Goal: Task Accomplishment & Management: Manage account settings

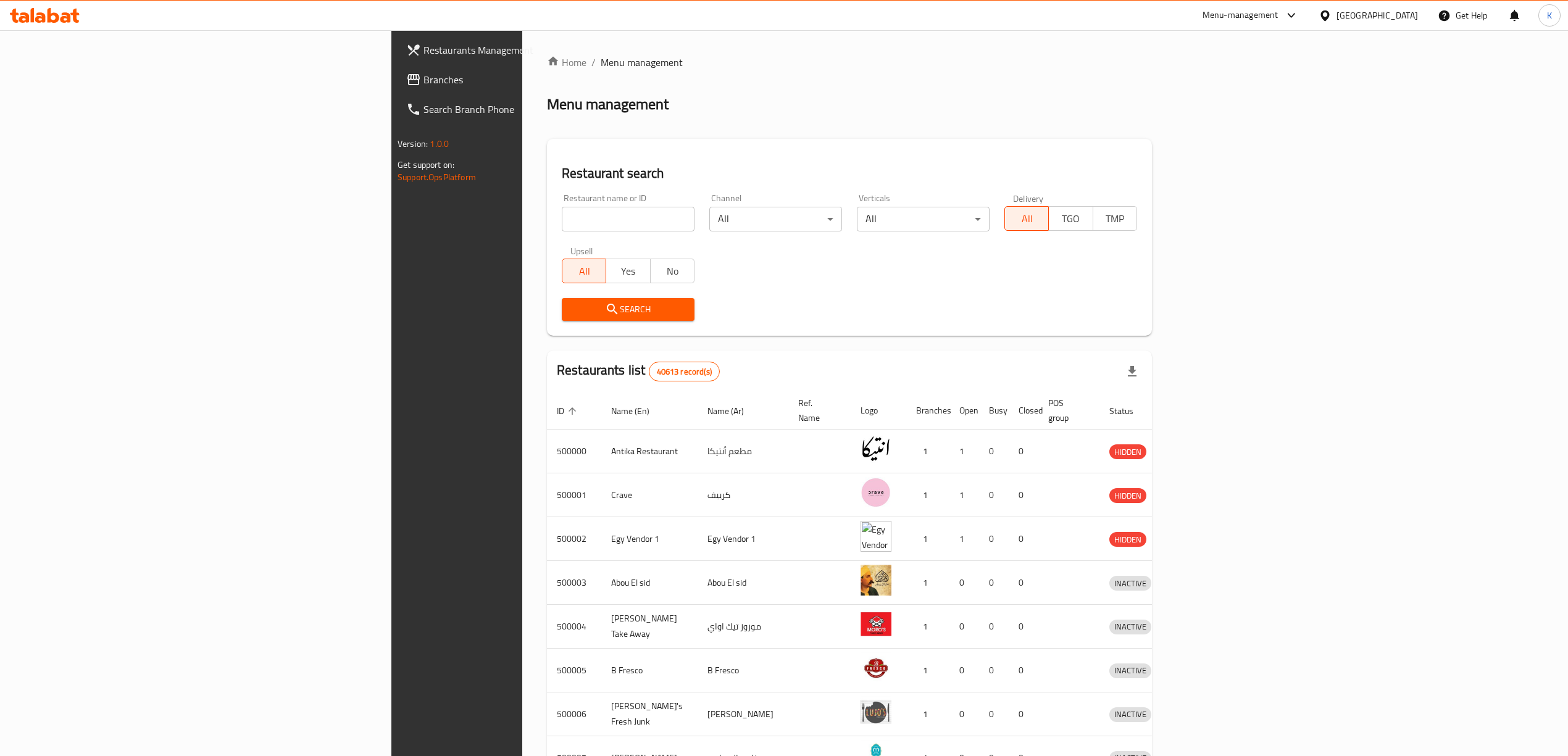
click at [424, 77] on span "Branches" at bounding box center [533, 79] width 220 height 15
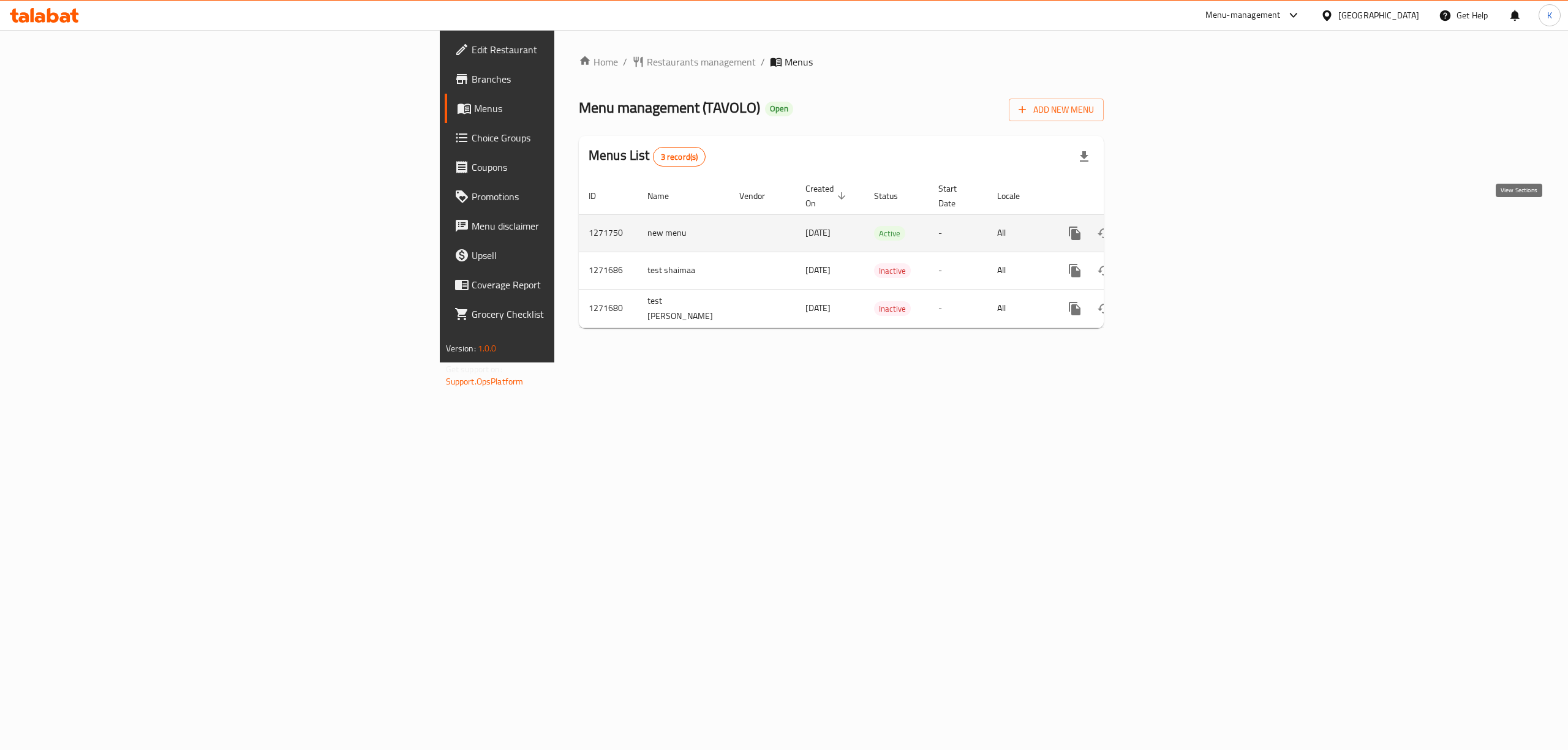
click at [1171, 226] on icon "enhanced table" at bounding box center [1163, 233] width 15 height 15
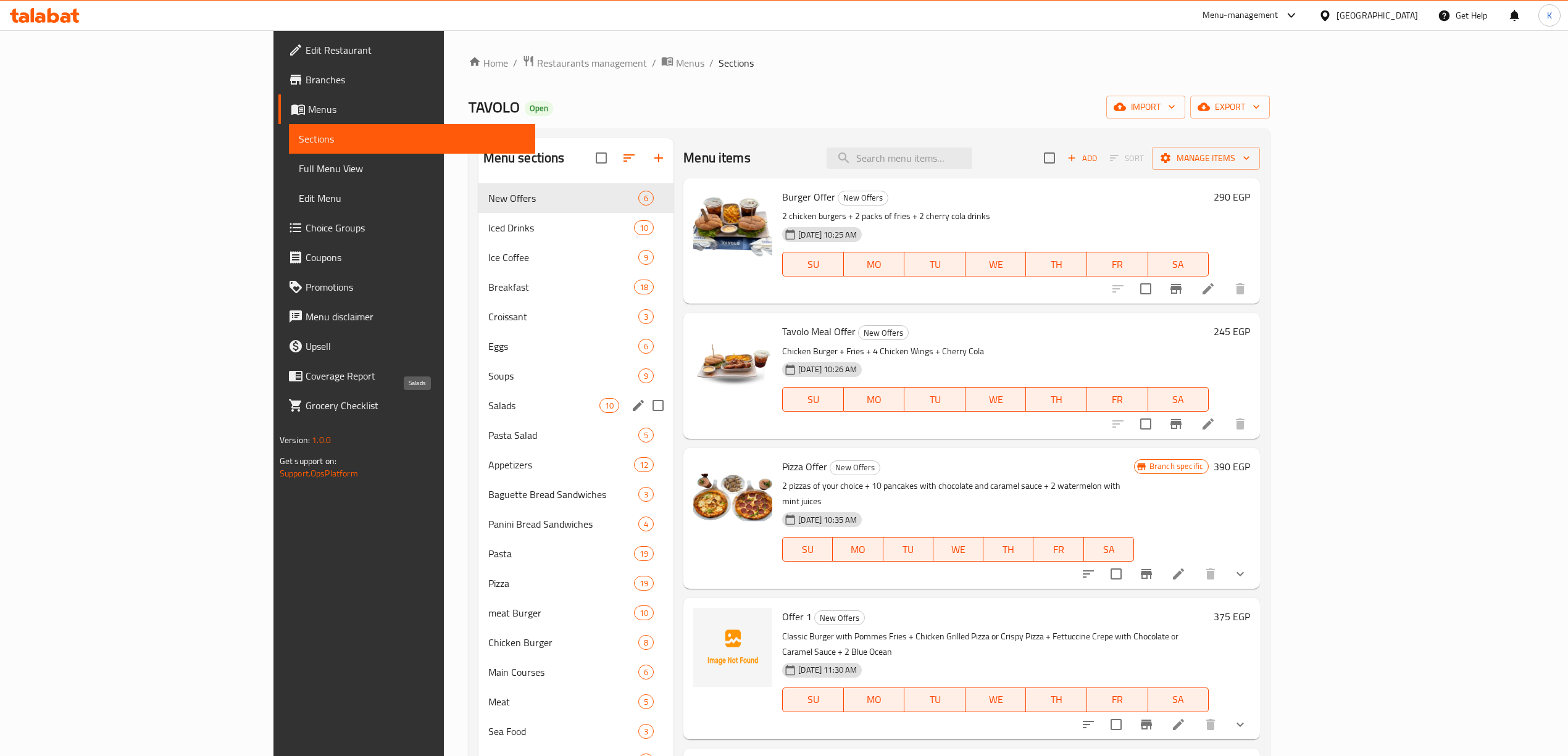
scroll to position [82, 0]
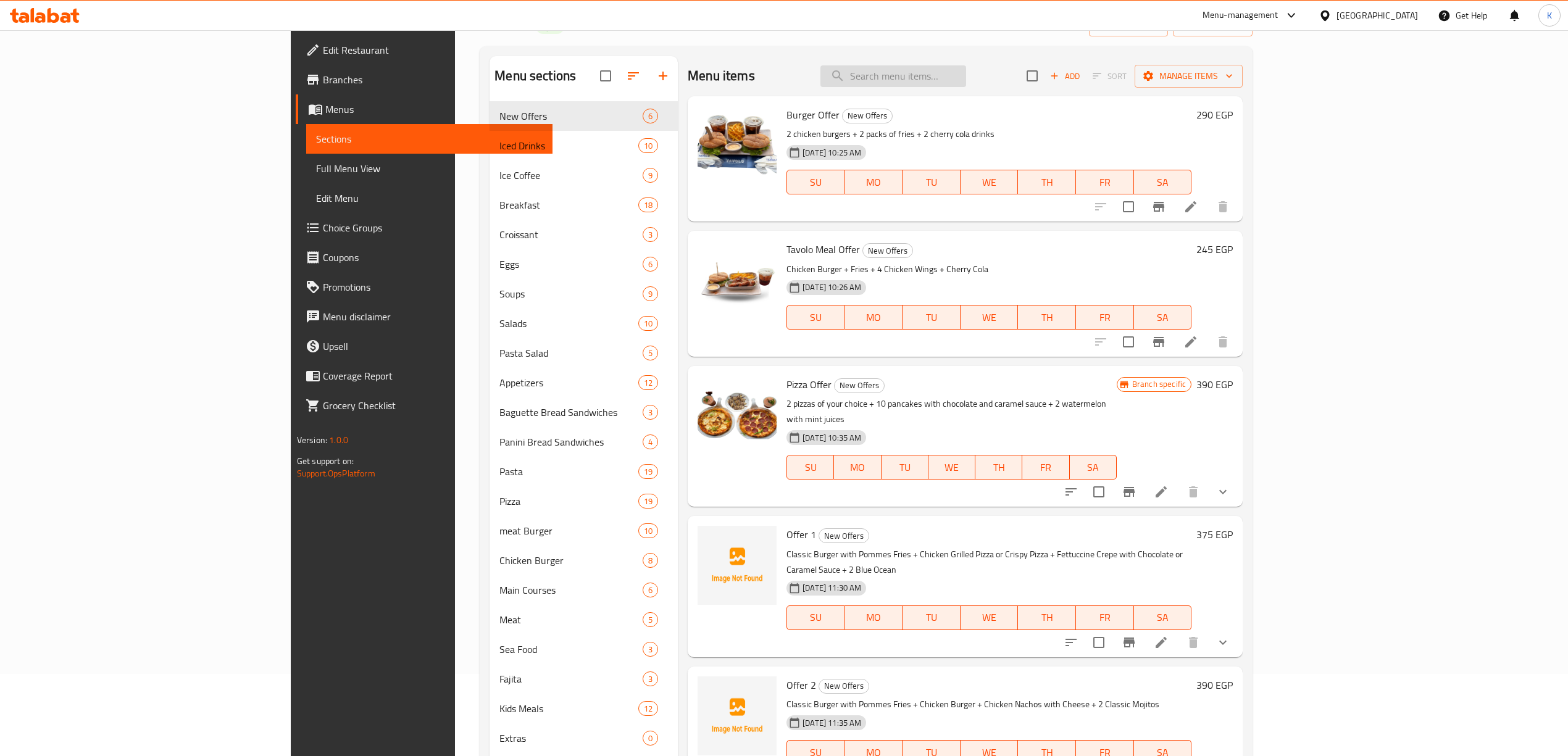
click at [966, 86] on input "search" at bounding box center [893, 76] width 145 height 22
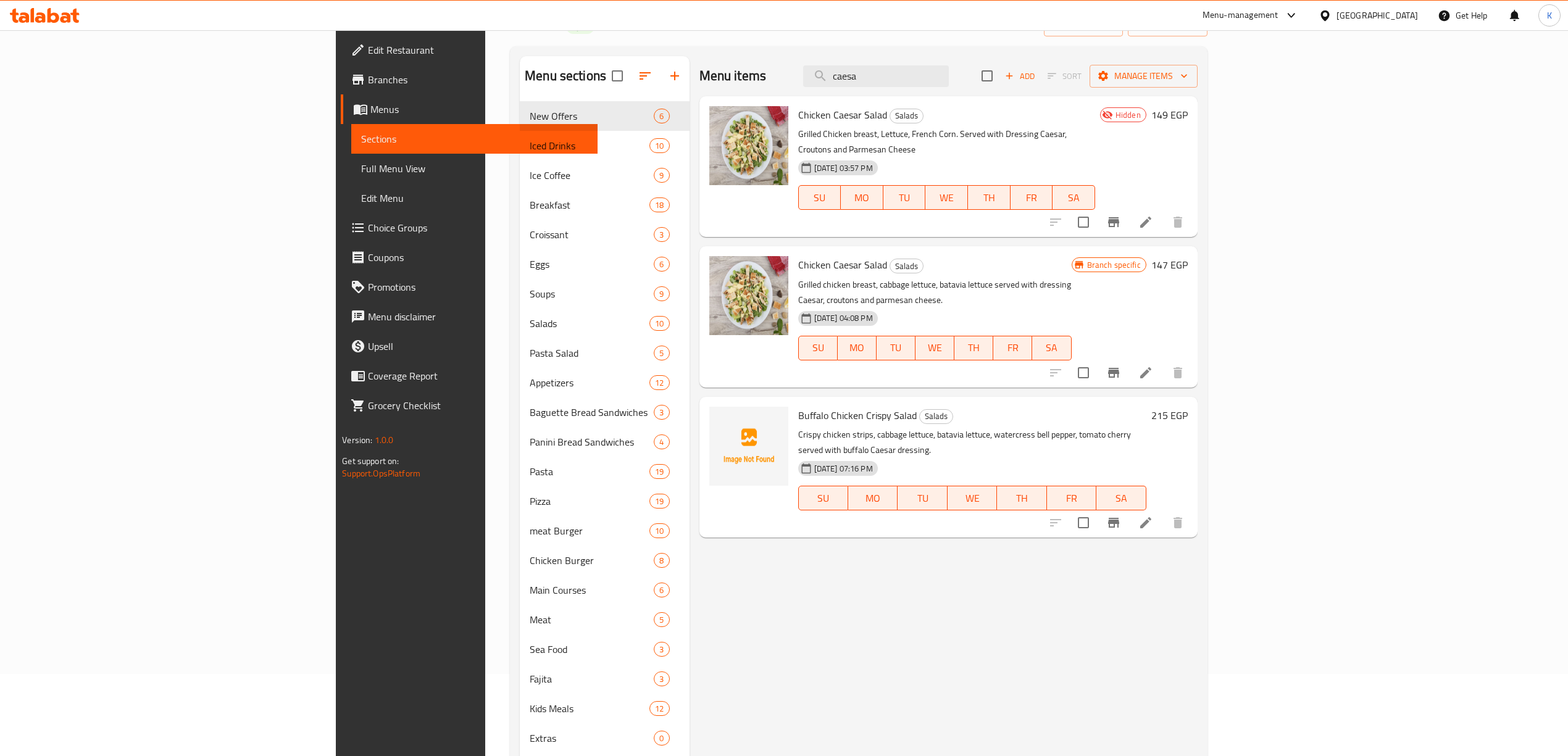
type input "caesa"
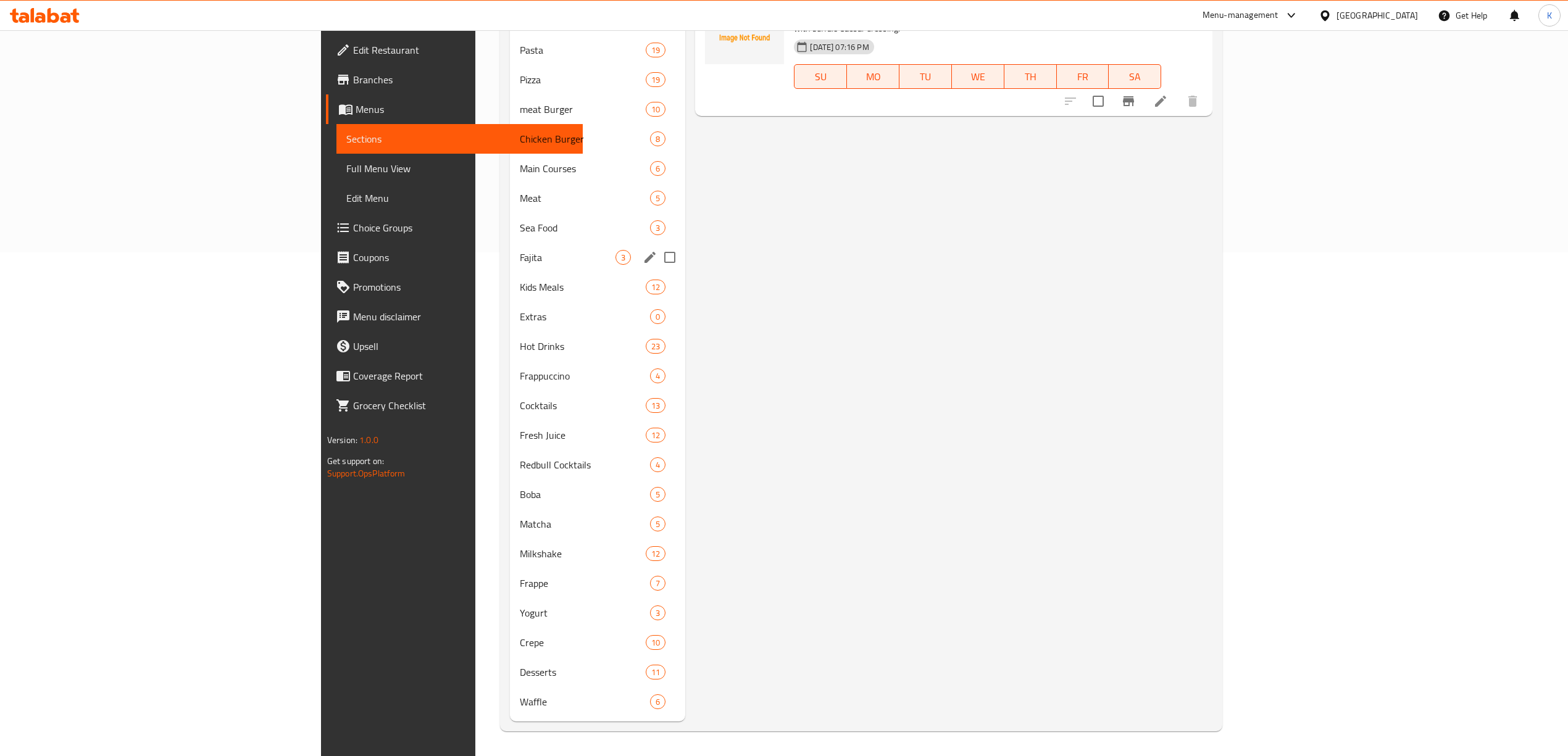
scroll to position [176, 0]
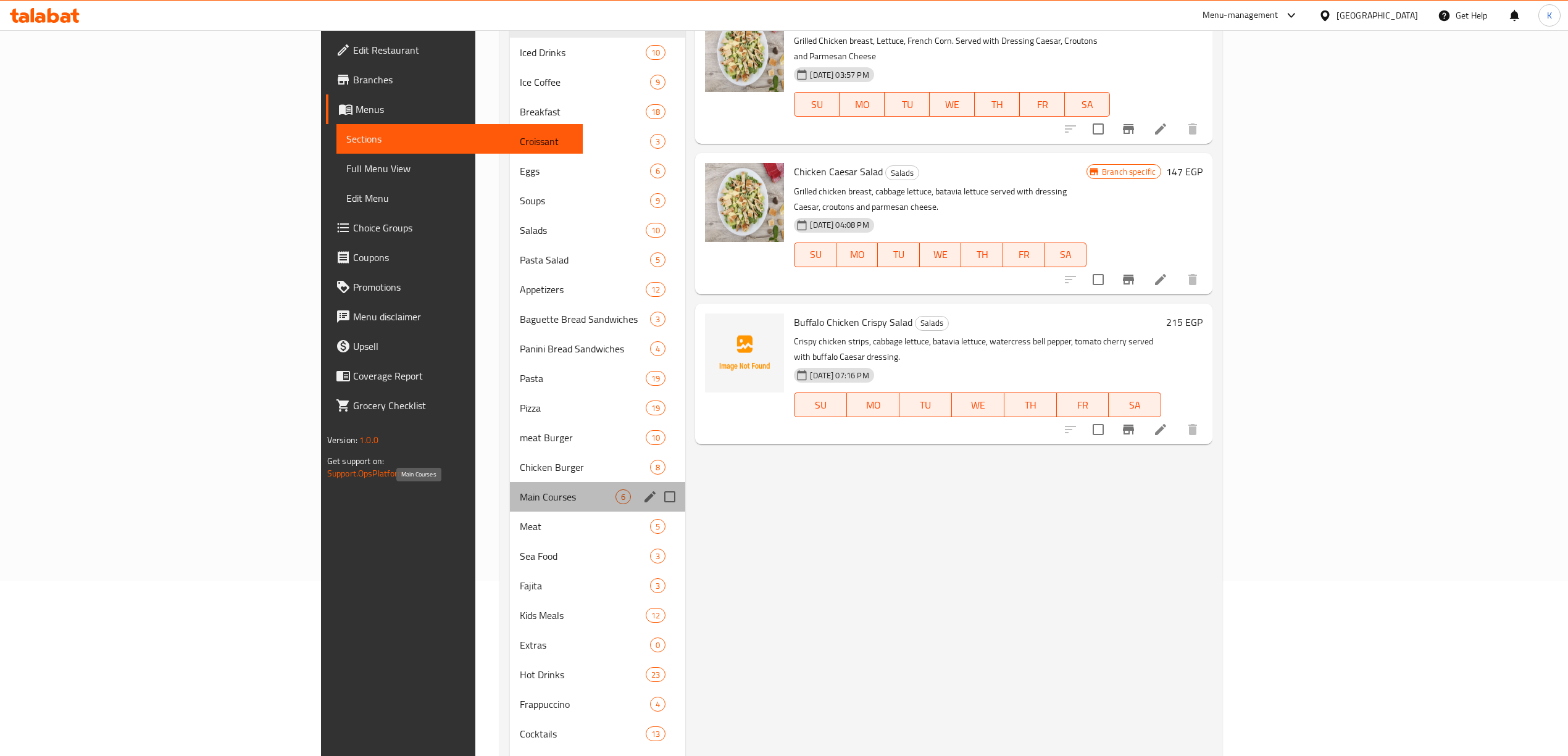
click at [520, 494] on span "Main Courses" at bounding box center [567, 496] width 96 height 15
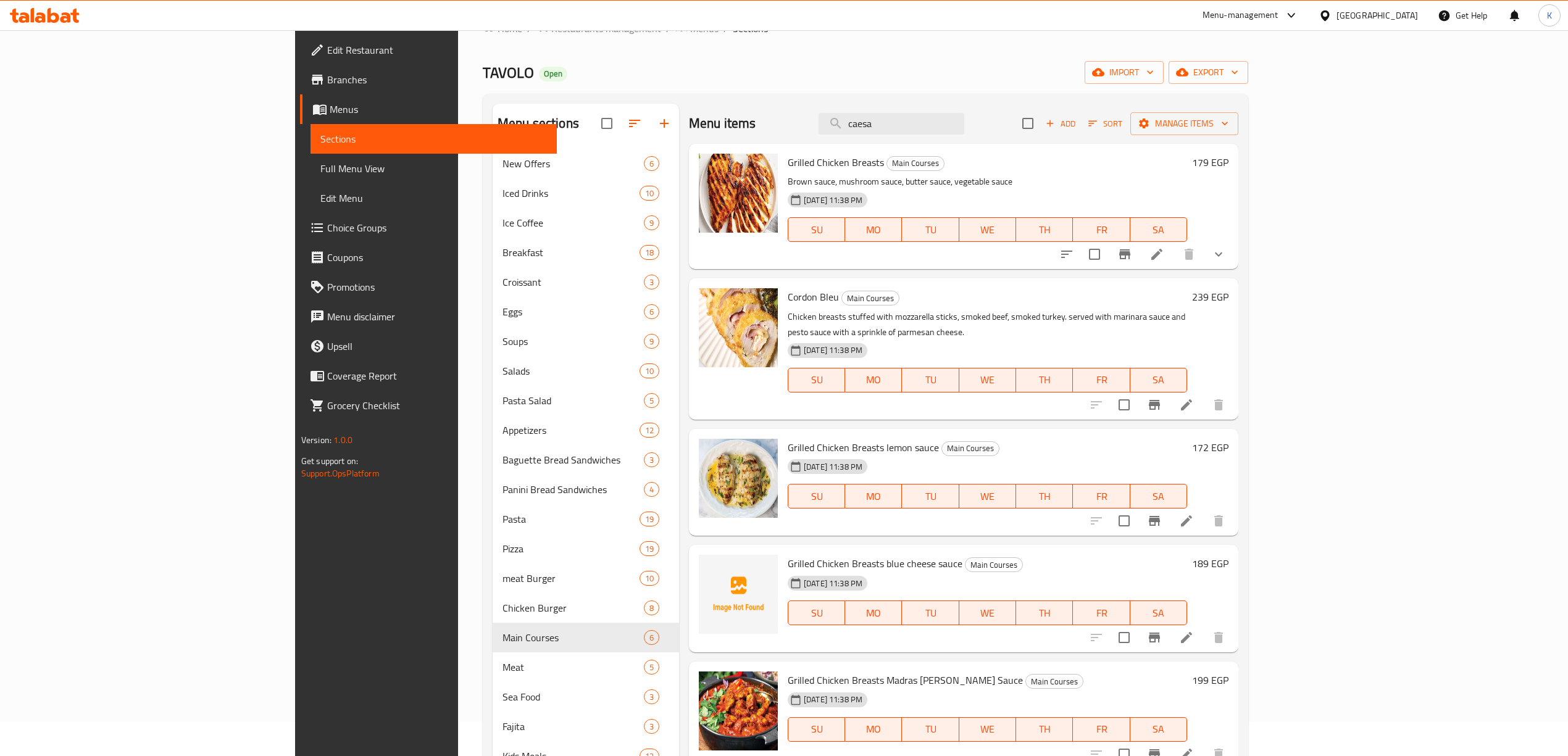
scroll to position [11, 0]
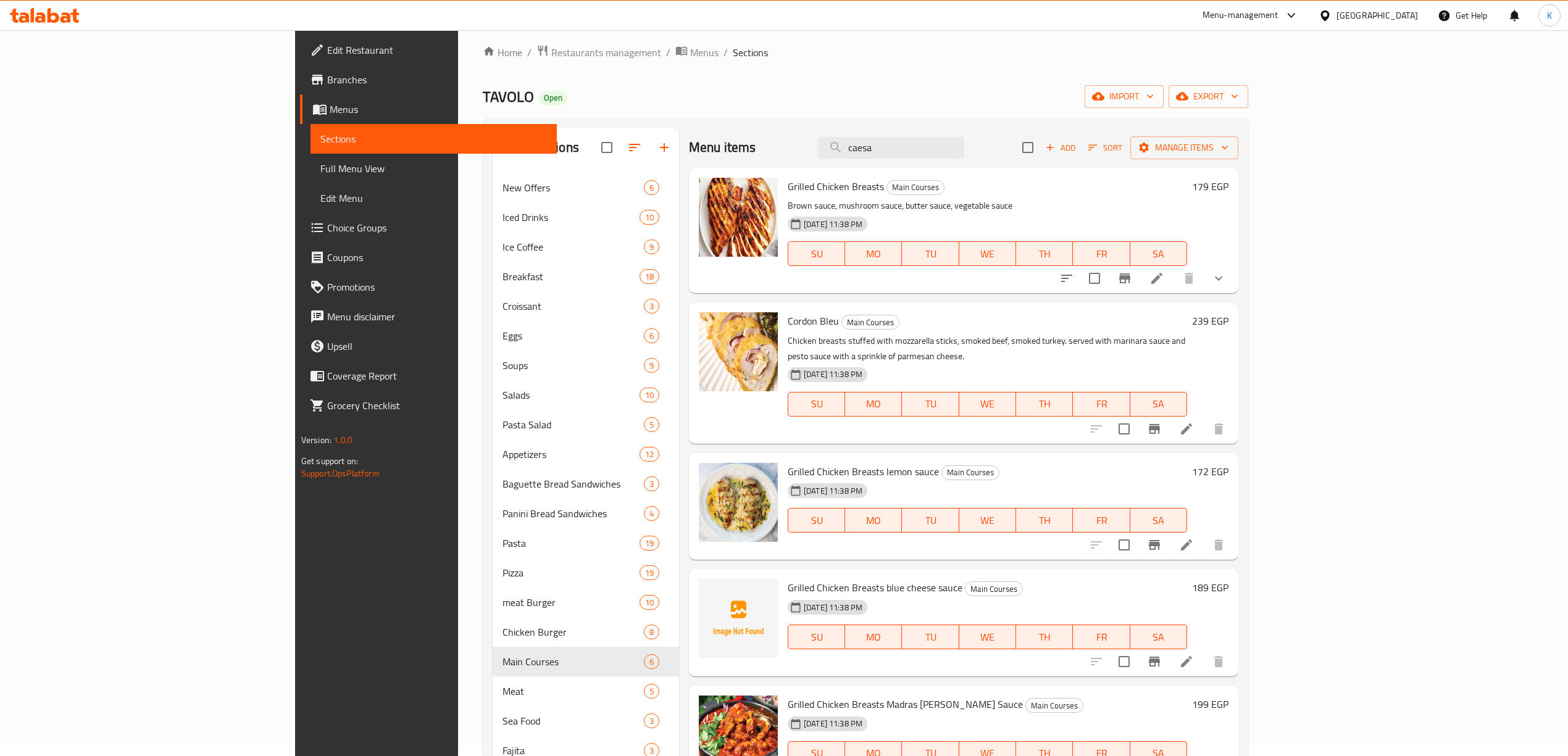
click at [1234, 270] on button "show more" at bounding box center [1219, 278] width 30 height 30
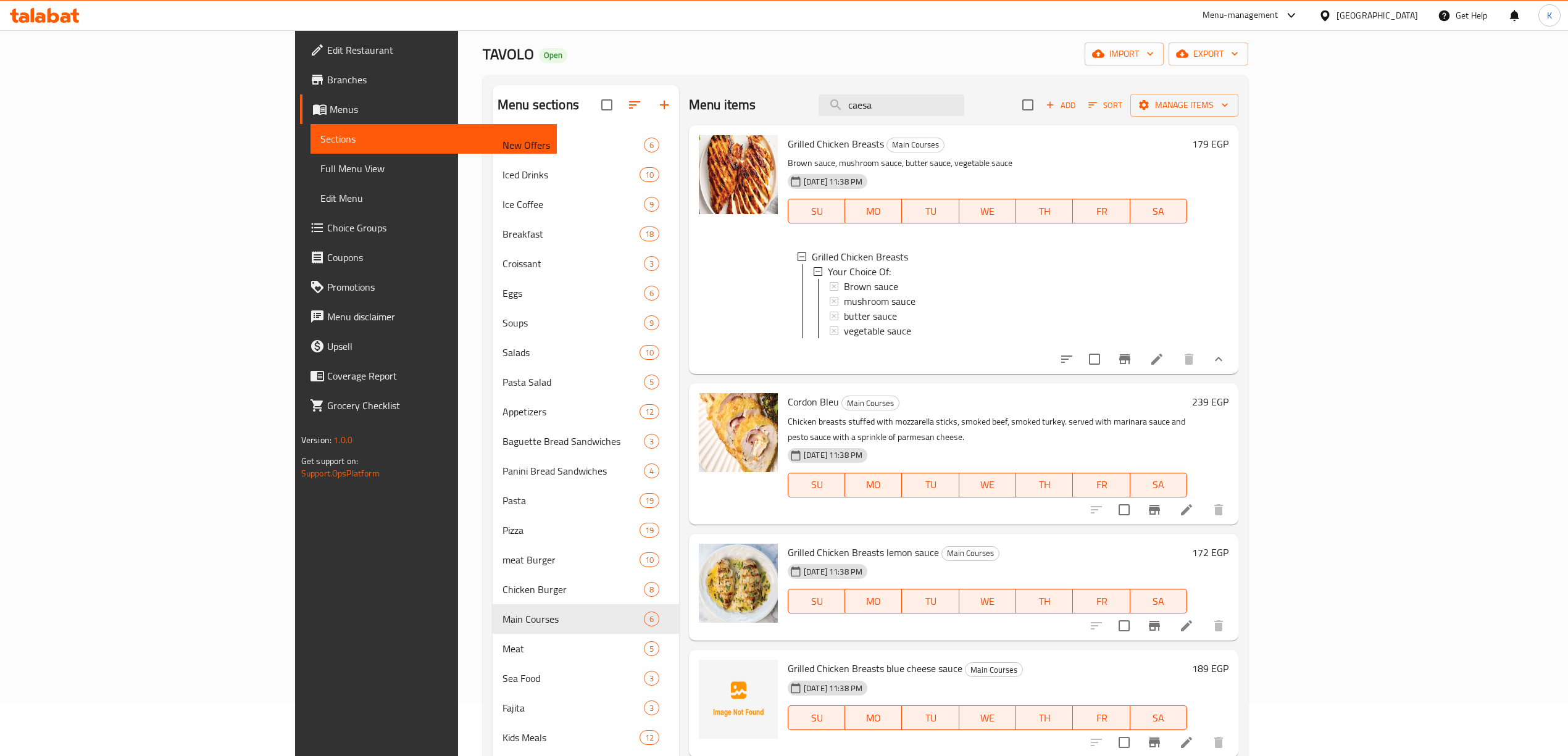
scroll to position [82, 0]
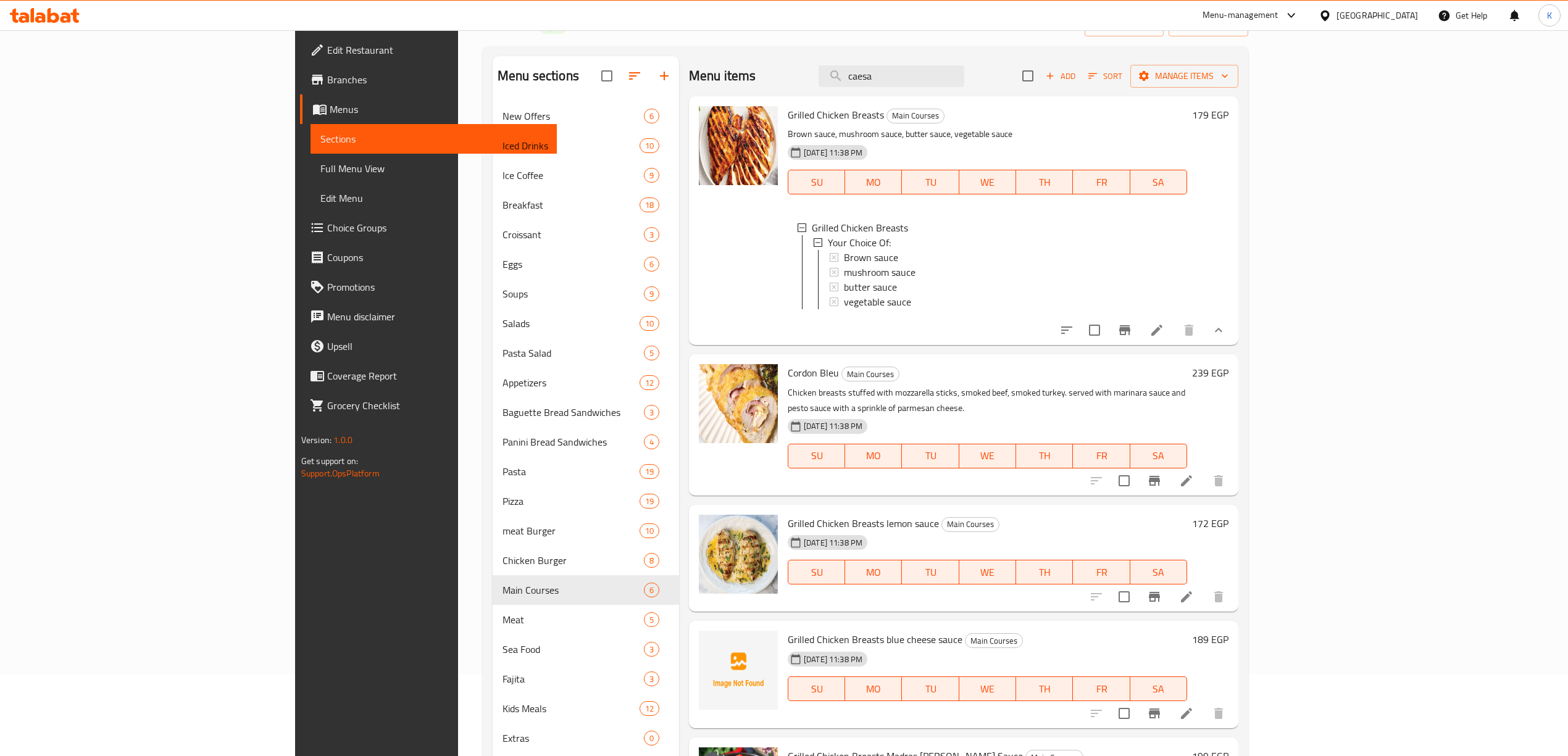
click at [1204, 482] on li at bounding box center [1186, 480] width 34 height 23
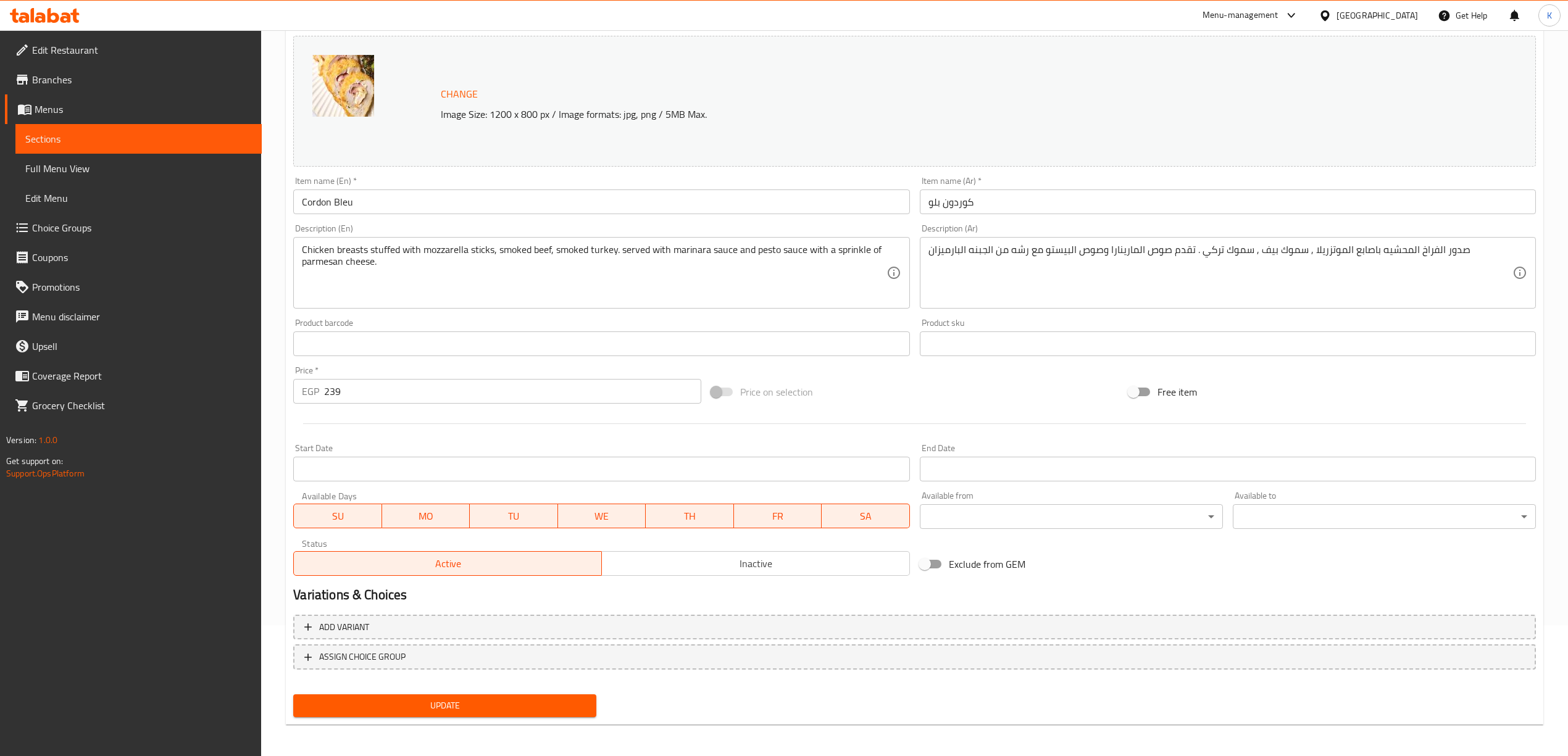
scroll to position [134, 0]
click at [350, 657] on span "ASSIGN CHOICE GROUP" at bounding box center [362, 654] width 86 height 16
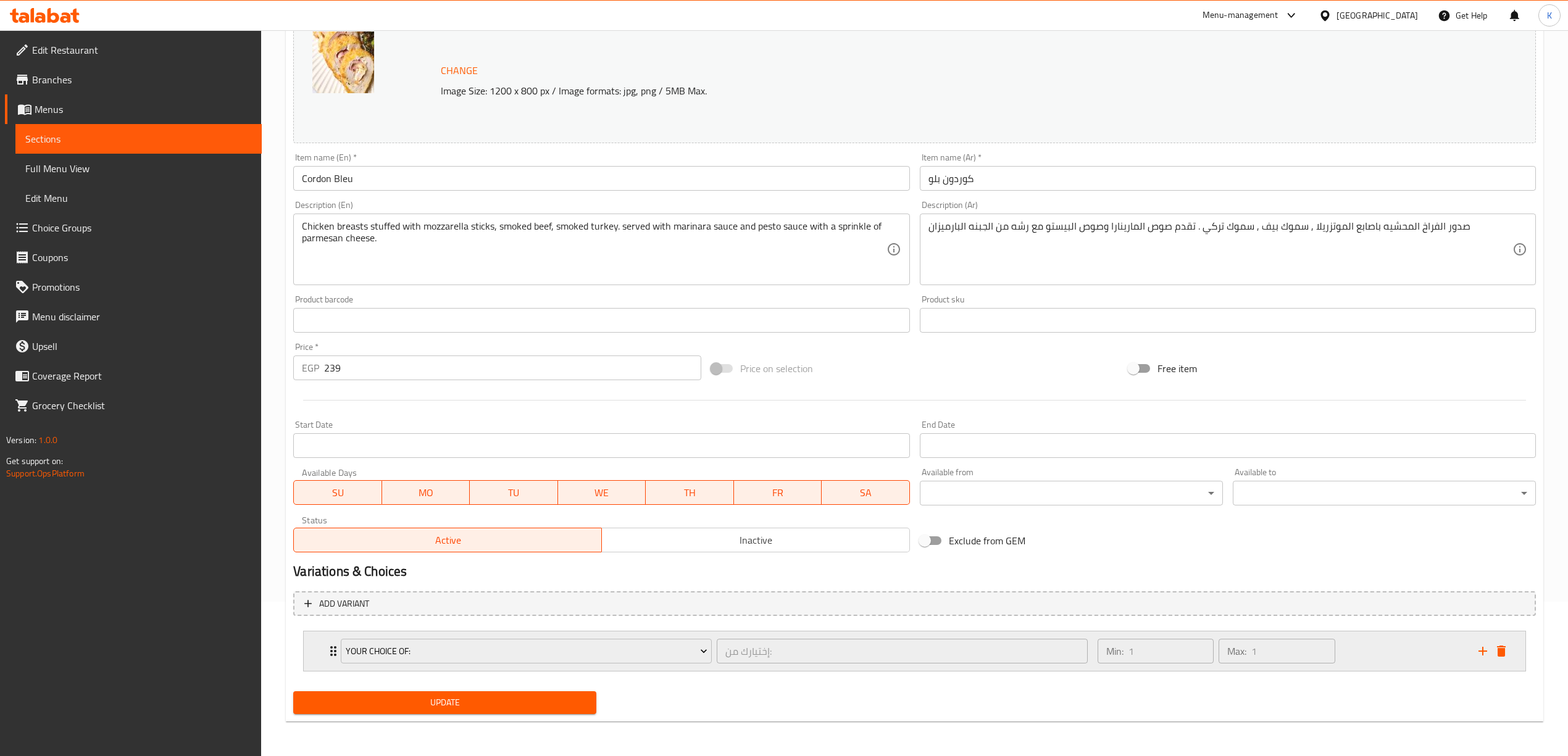
click at [1370, 657] on div "Min: 1 ​ Max: 1 ​" at bounding box center [1281, 651] width 381 height 40
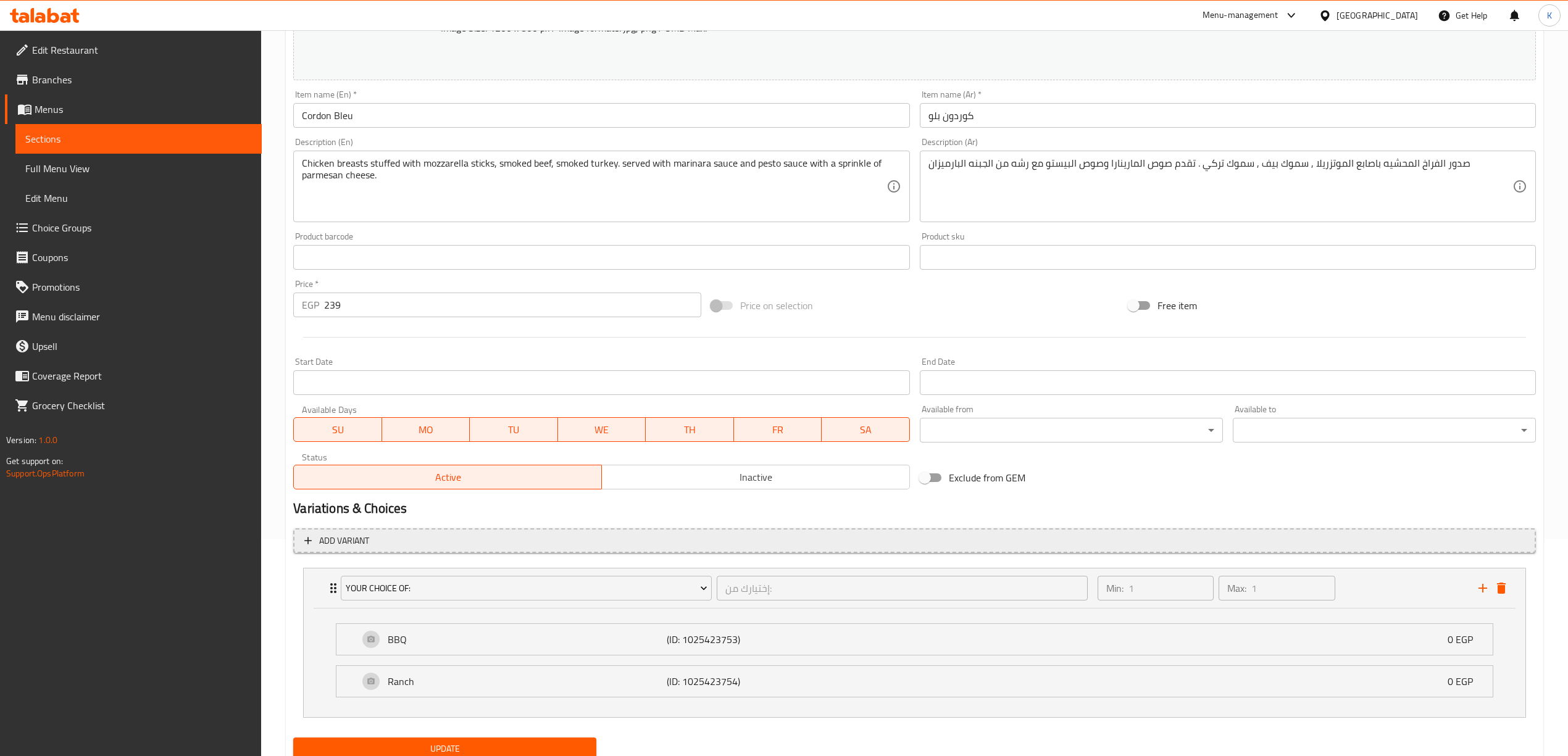
scroll to position [262, 0]
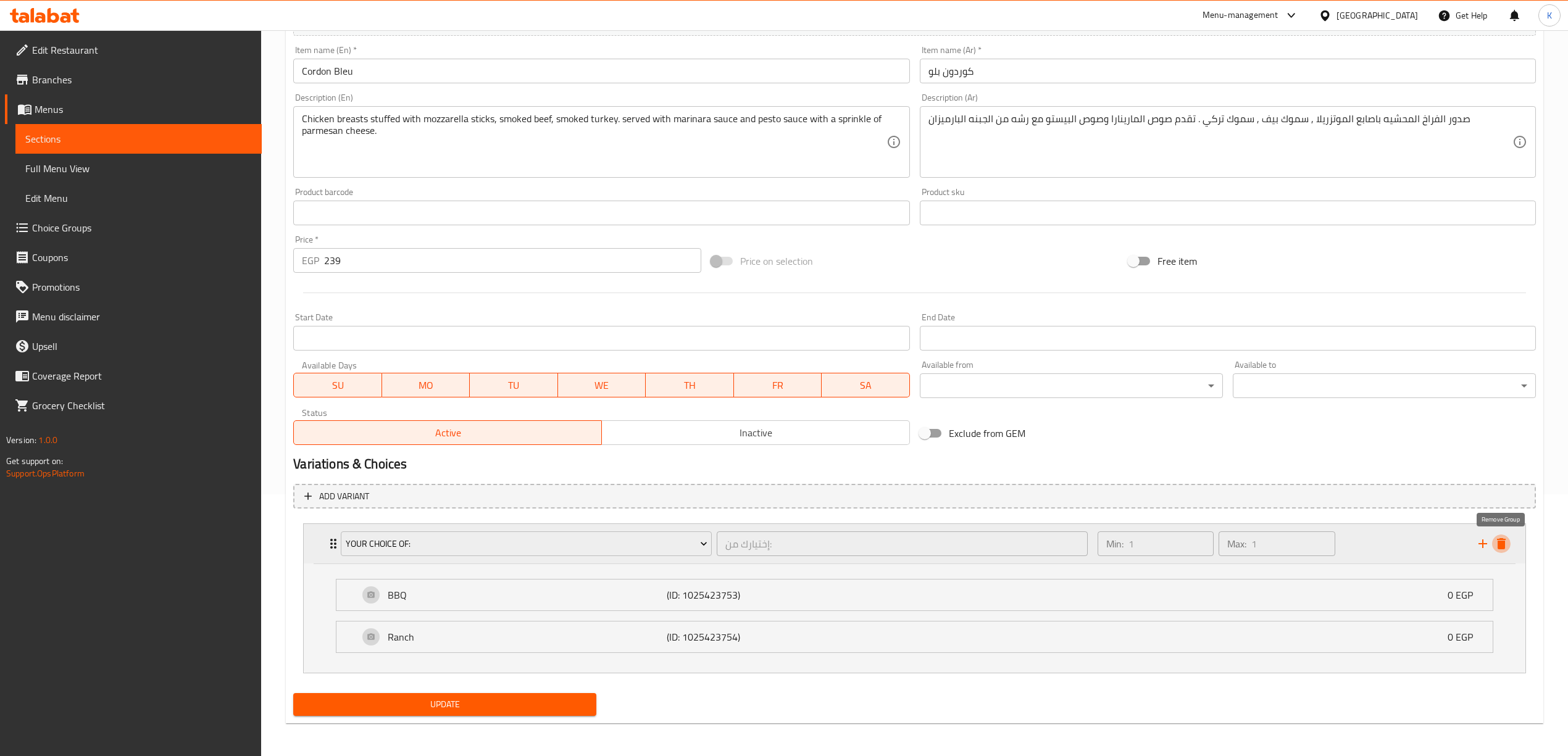
click at [1500, 549] on icon "delete" at bounding box center [1501, 544] width 9 height 11
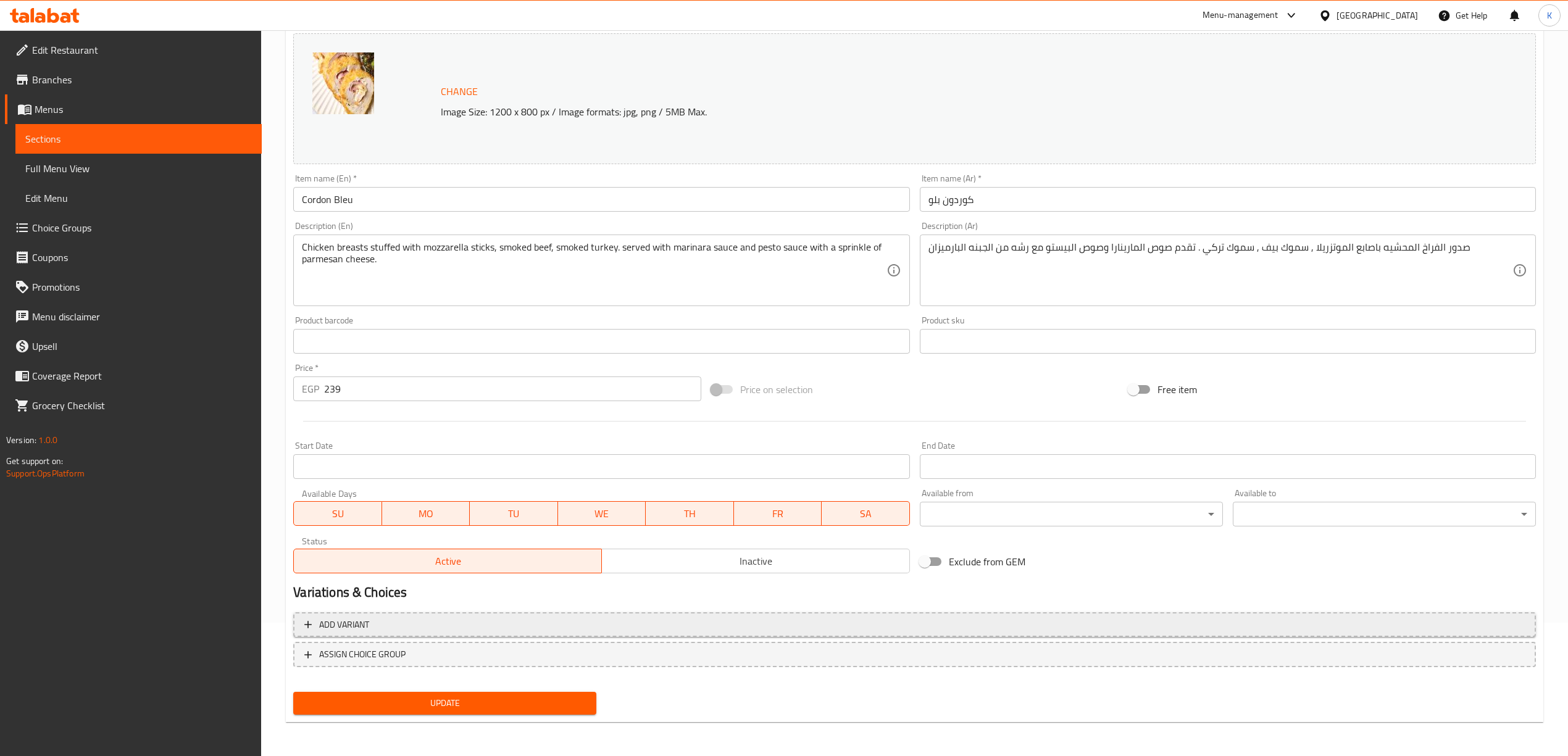
click at [630, 632] on span "Add variant" at bounding box center [915, 625] width 1221 height 16
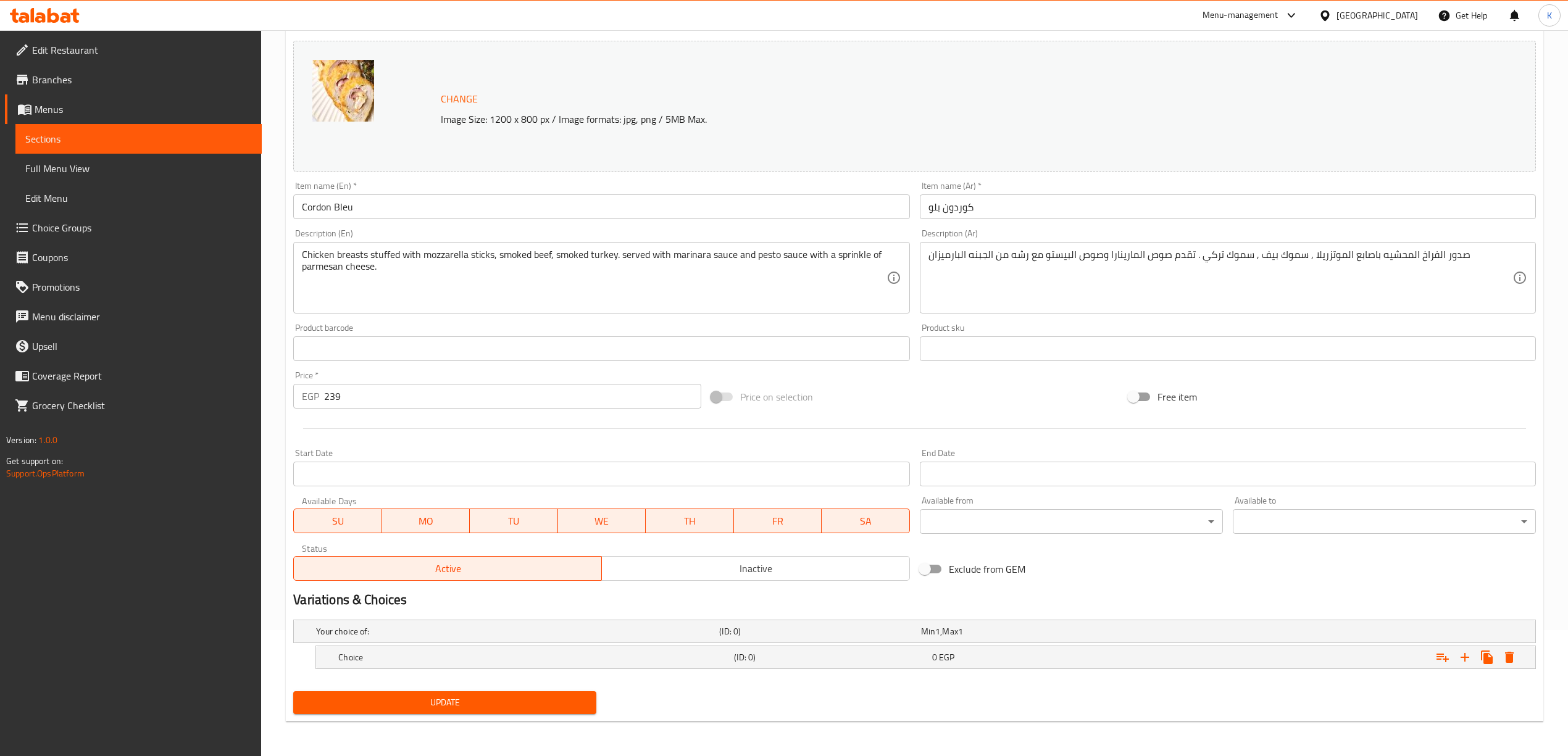
scroll to position [127, 0]
click at [1471, 663] on icon "Expand" at bounding box center [1465, 657] width 15 height 15
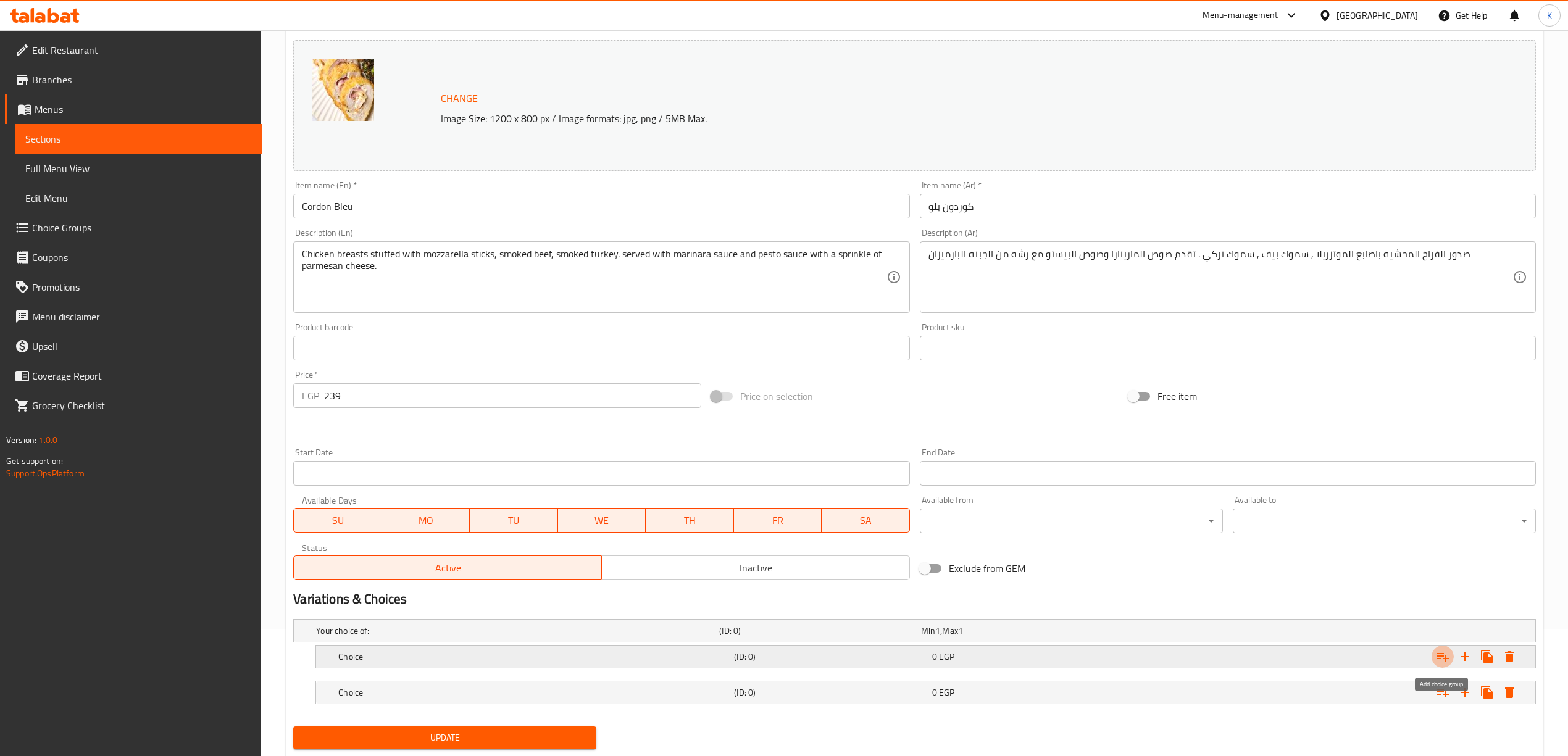
click at [1453, 660] on button "Expand" at bounding box center [1443, 657] width 23 height 23
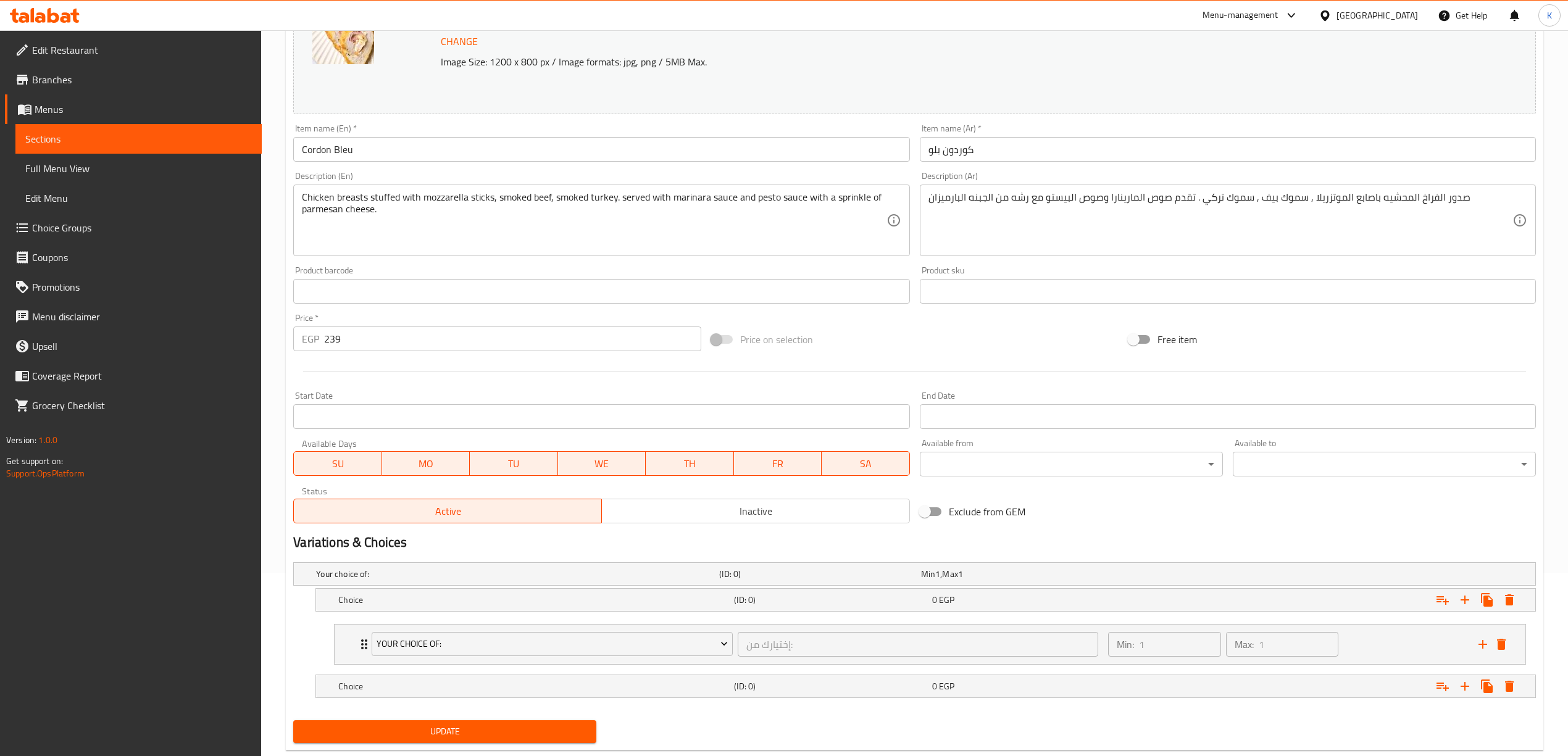
scroll to position [214, 0]
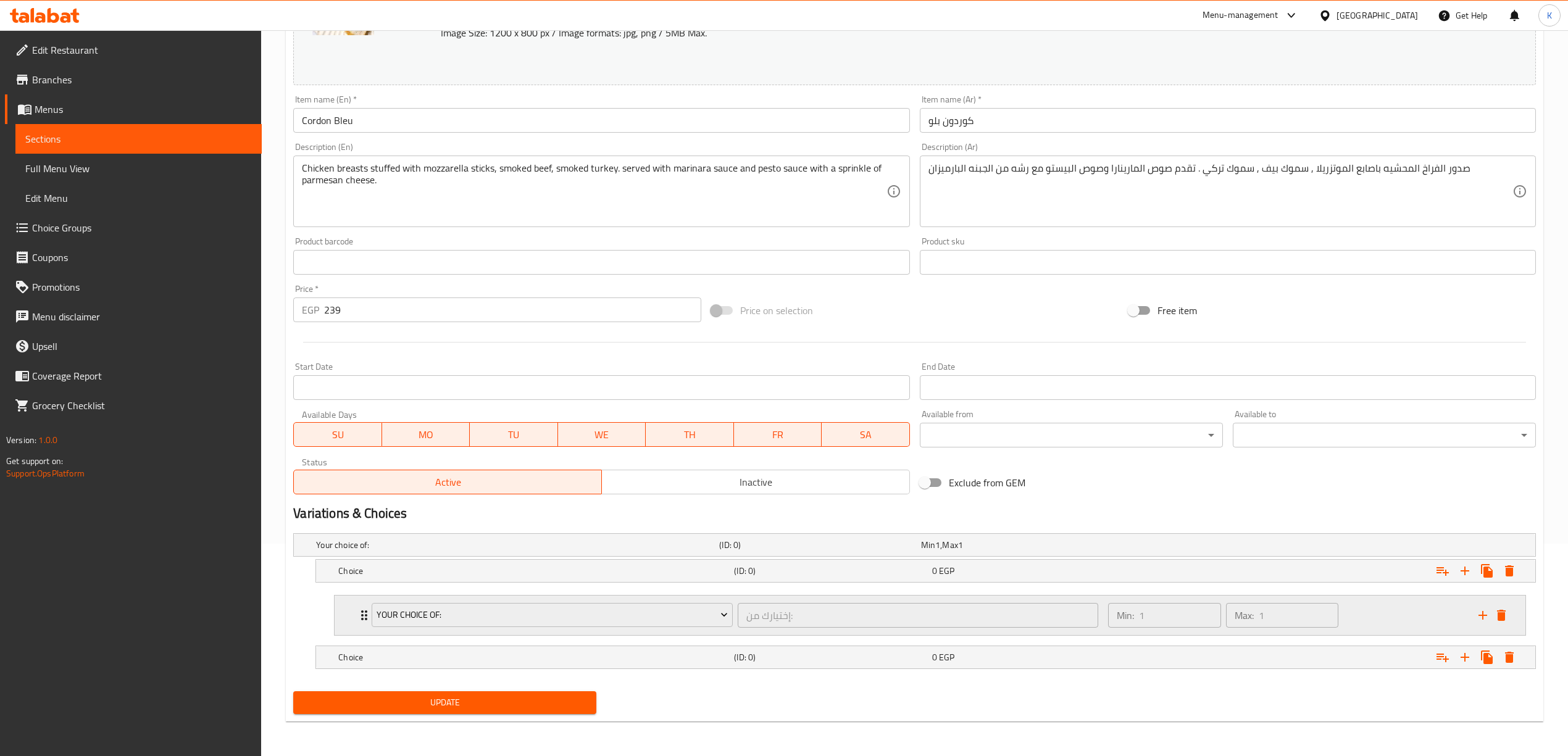
click at [1505, 611] on icon "delete" at bounding box center [1501, 615] width 15 height 15
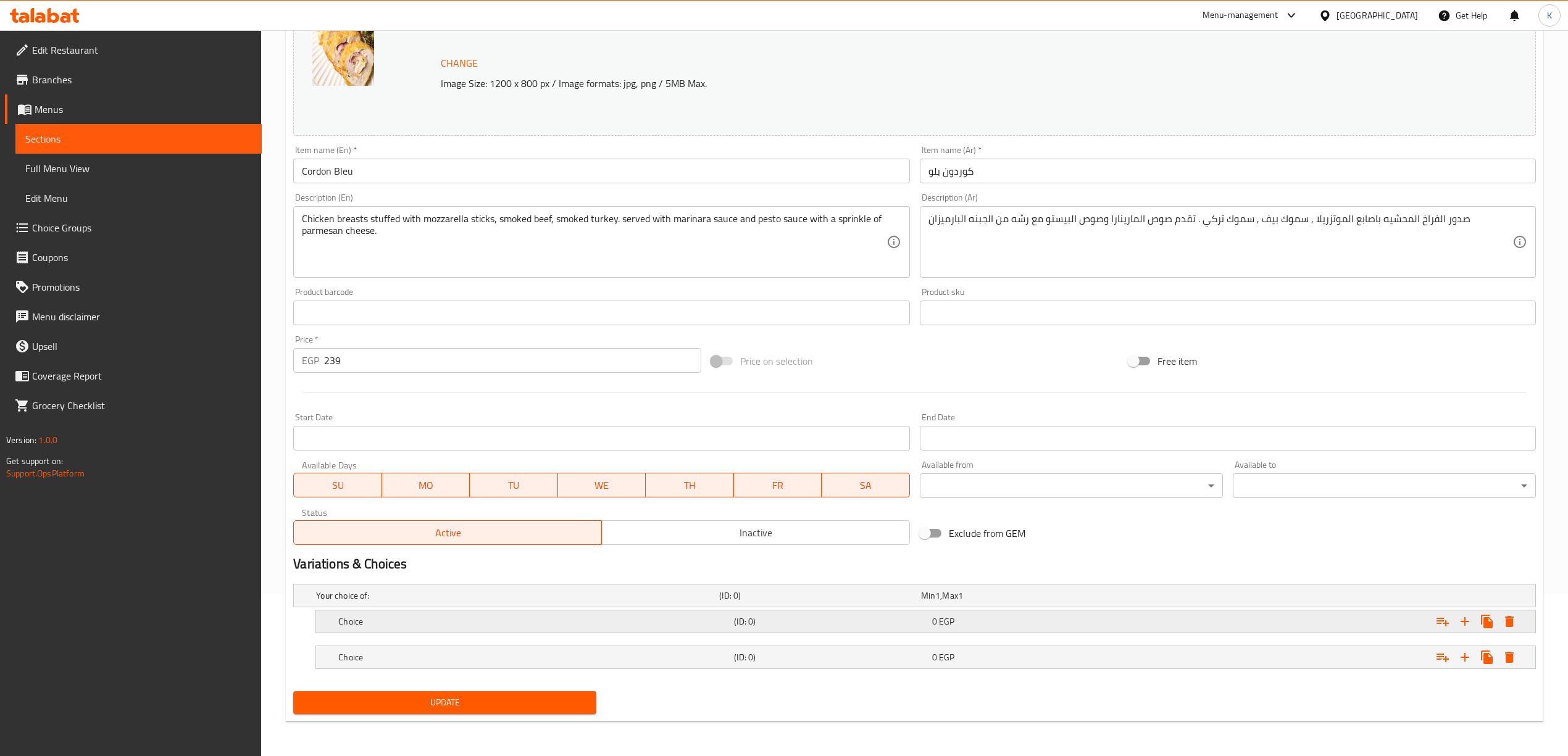
scroll to position [163, 0]
click at [808, 609] on div "Choice (ID: 0) 0 EGP" at bounding box center [918, 595] width 1210 height 27
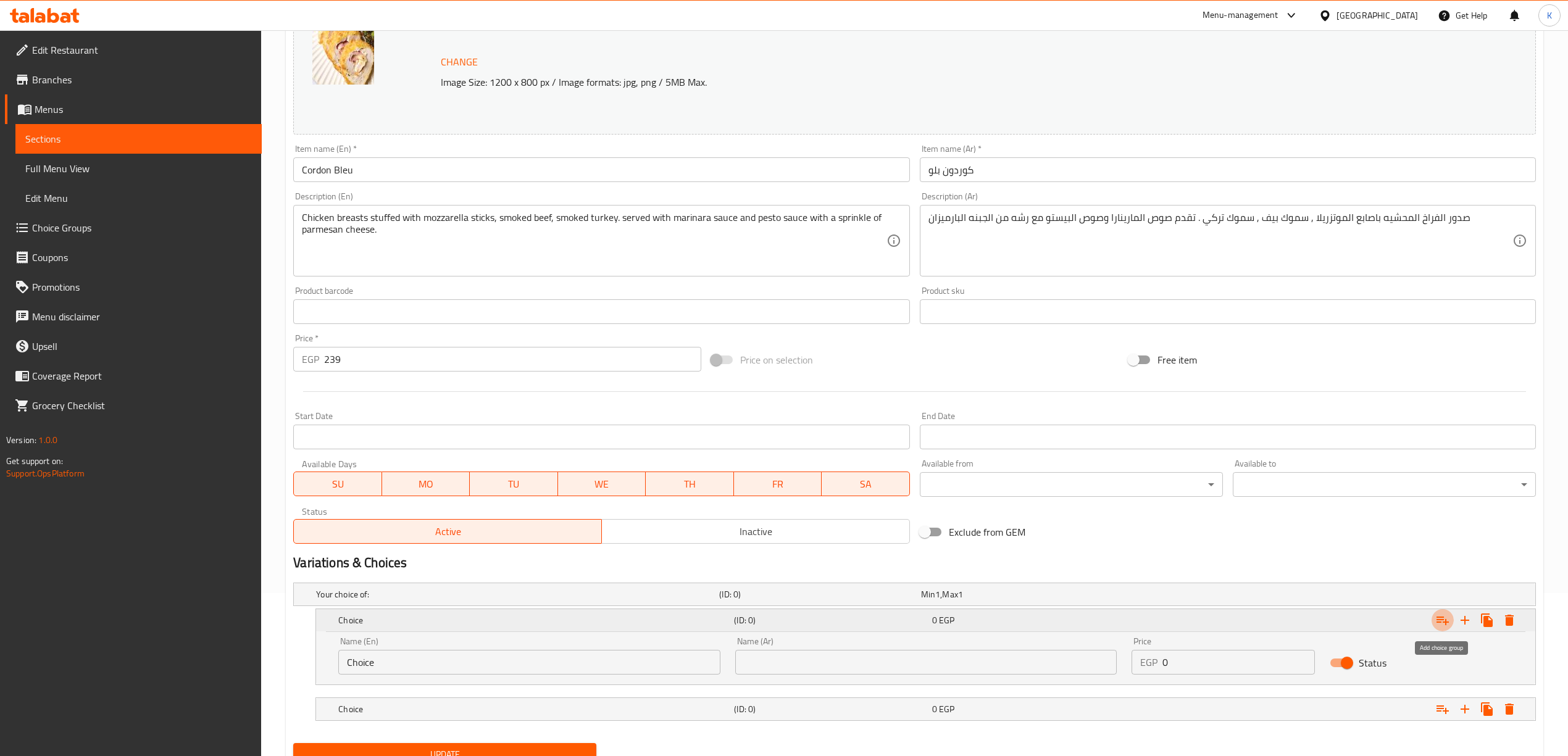
click at [1438, 619] on icon "Expand" at bounding box center [1443, 620] width 15 height 15
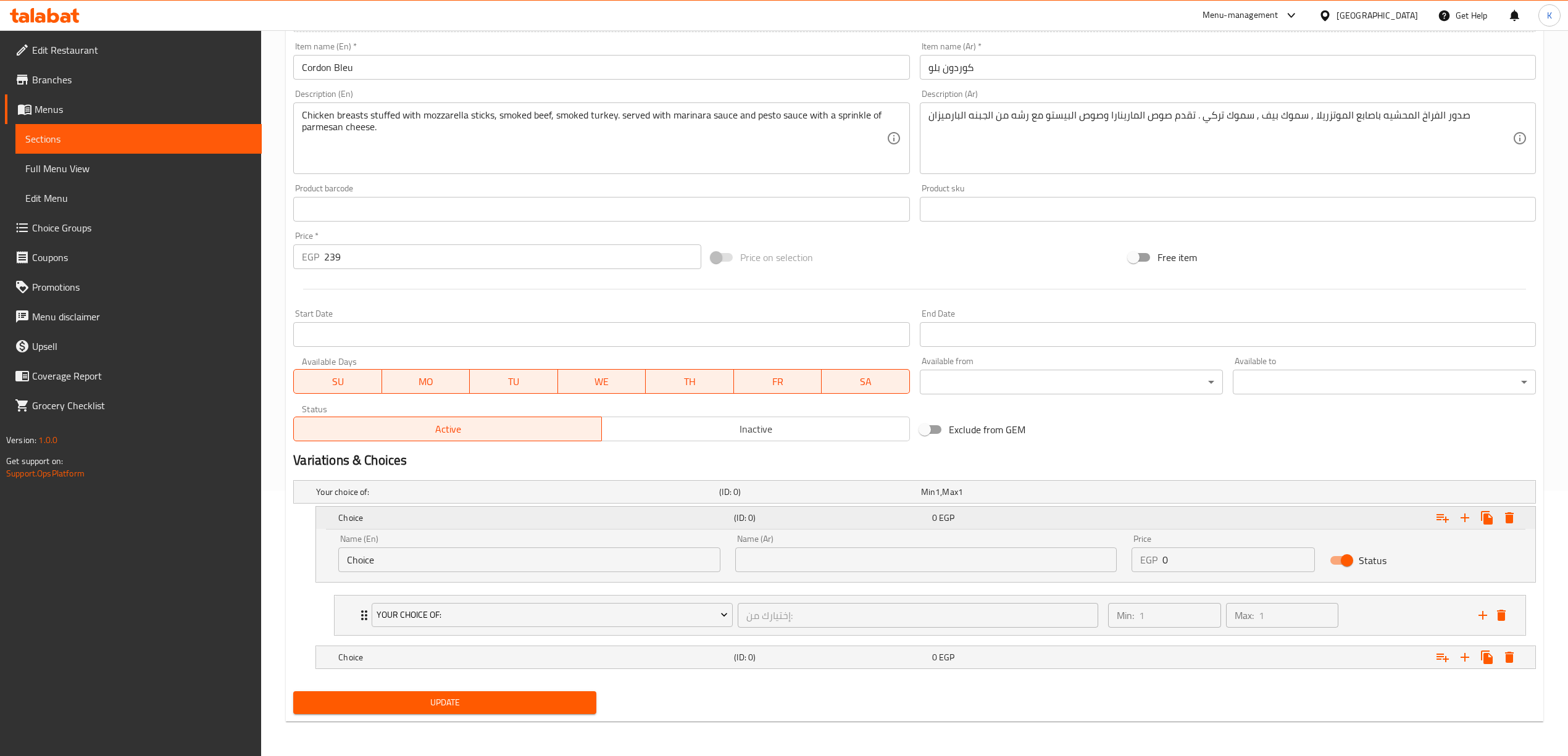
click at [1060, 524] on div "0 EGP" at bounding box center [1028, 517] width 197 height 17
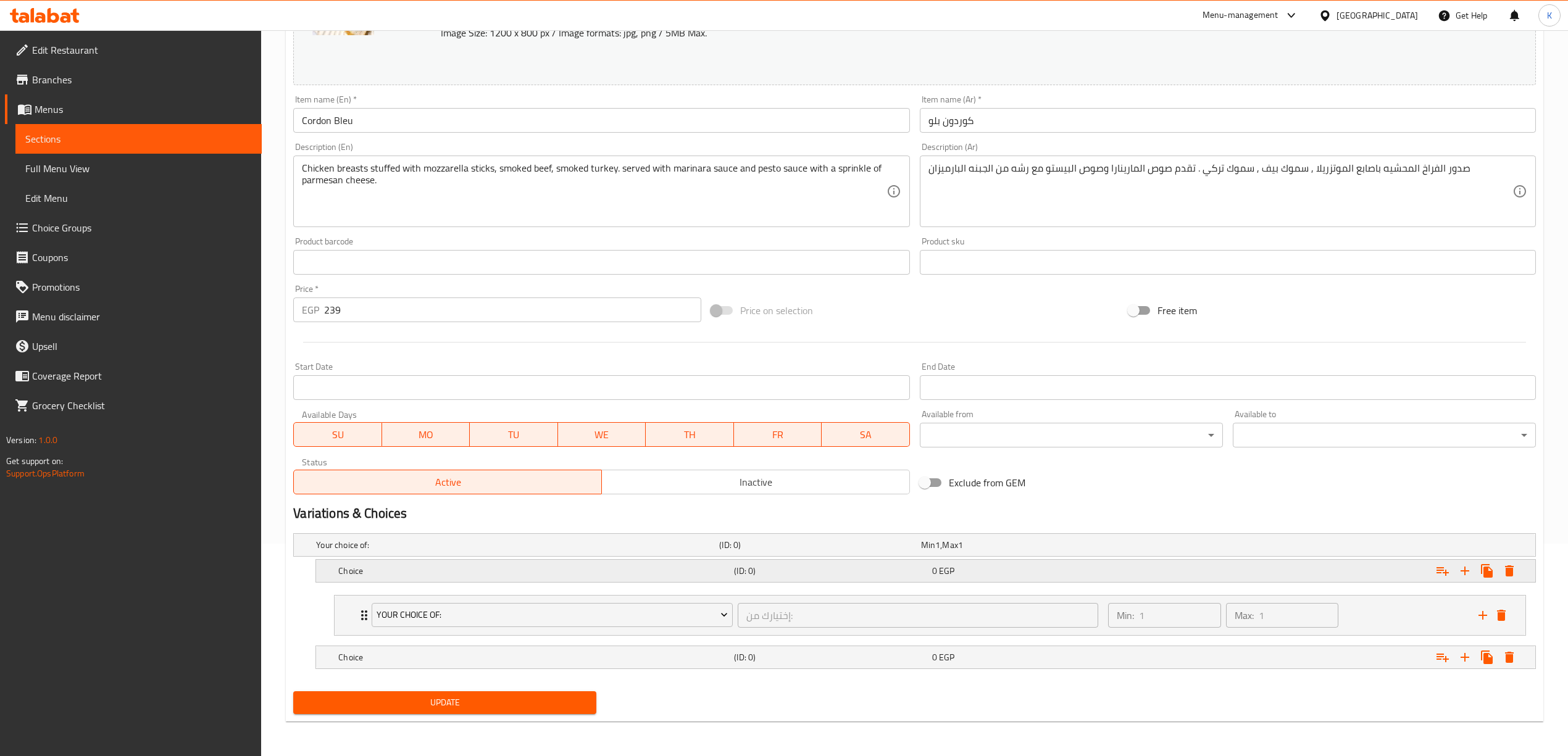
click at [1049, 559] on div "Choice (ID: 0) 0 EGP" at bounding box center [918, 545] width 1210 height 27
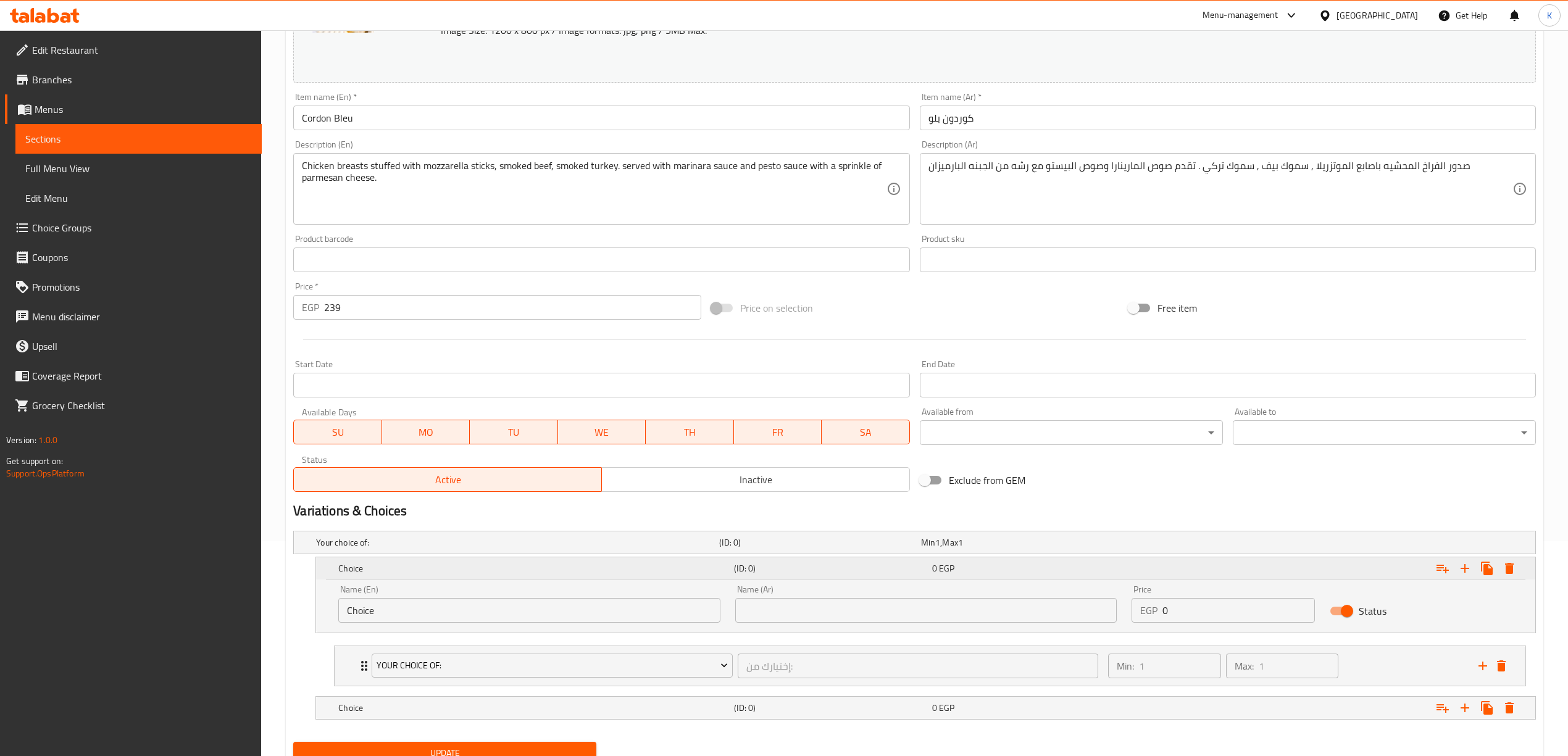
scroll to position [267, 0]
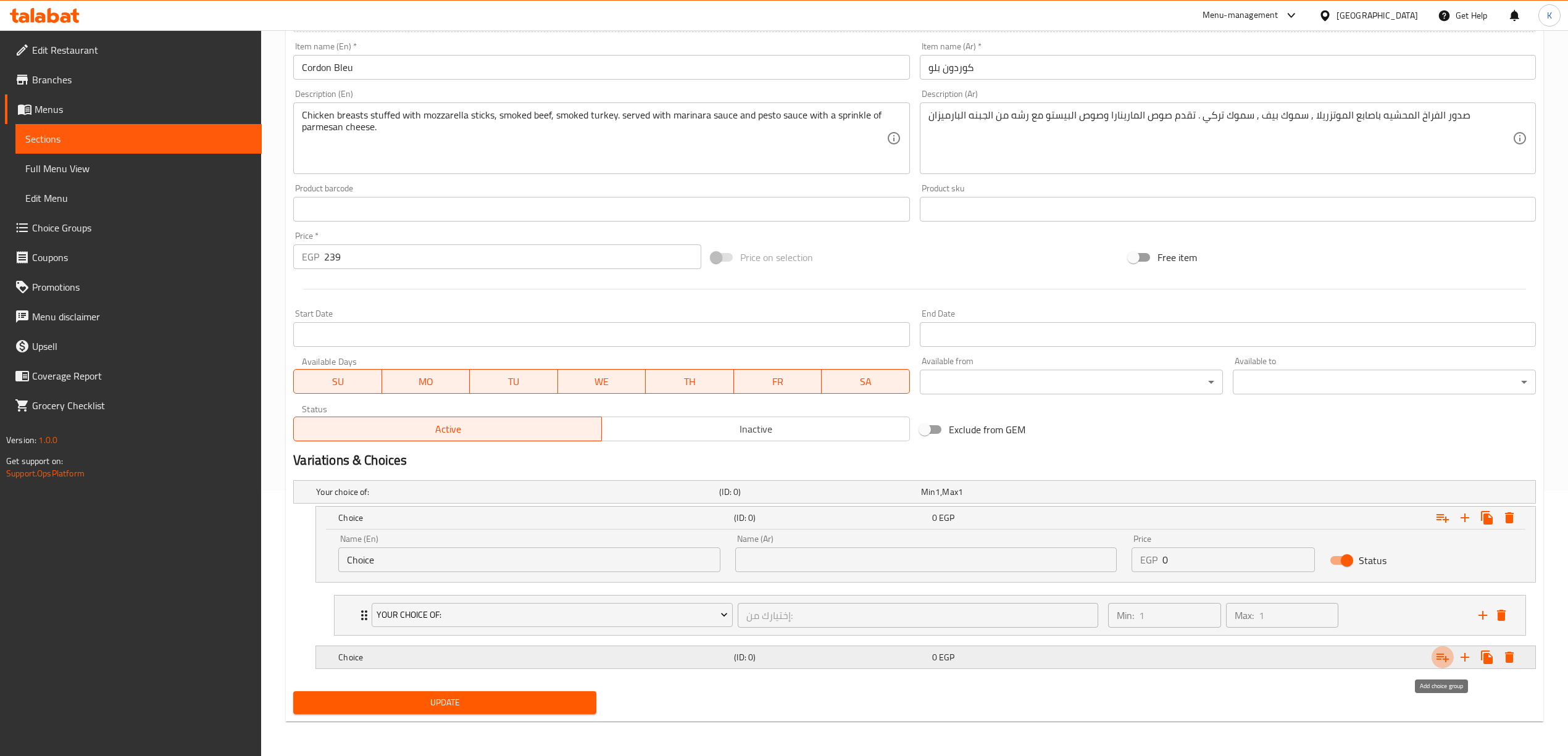
click at [1444, 654] on icon "Expand" at bounding box center [1443, 657] width 12 height 9
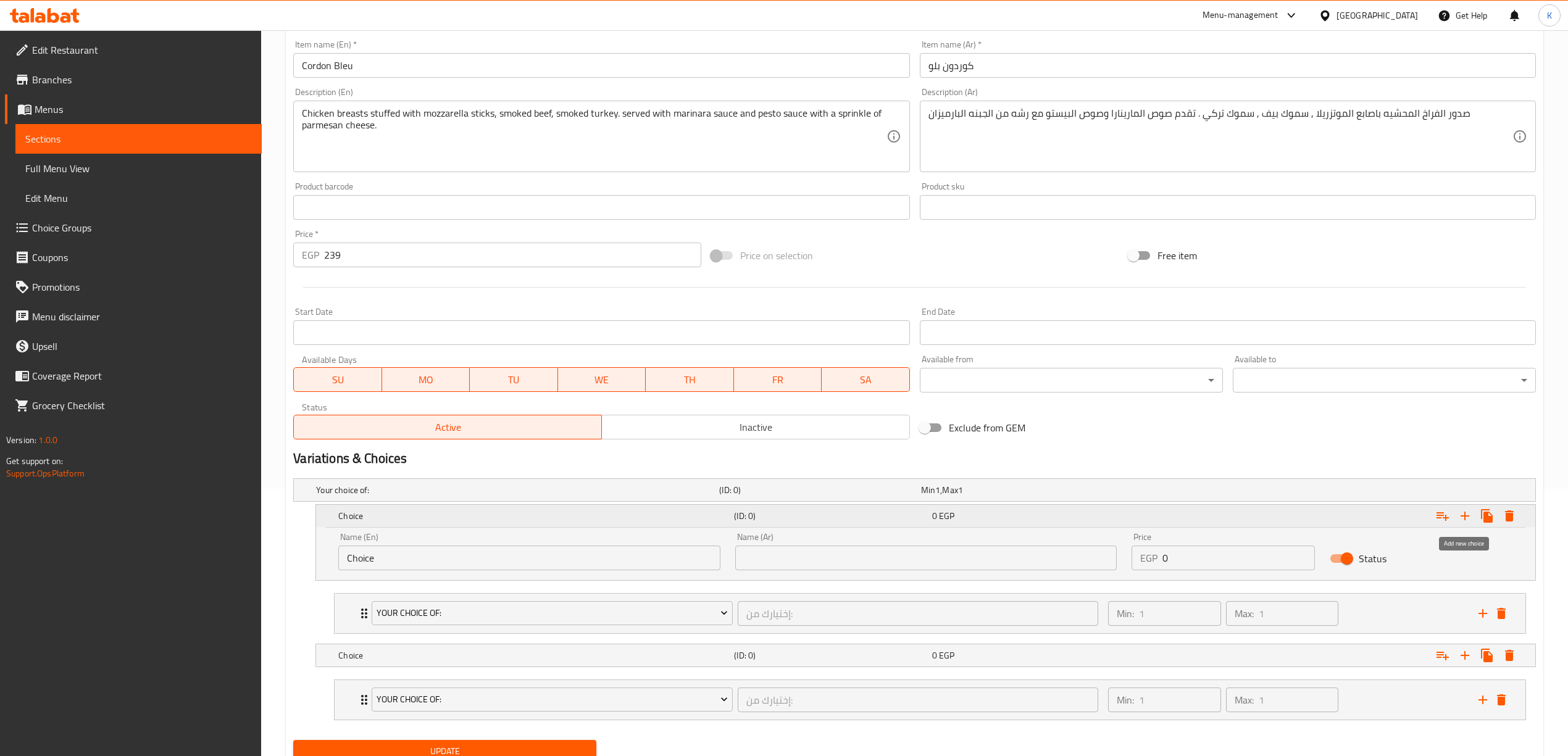
click at [1472, 517] on icon "Expand" at bounding box center [1465, 515] width 15 height 15
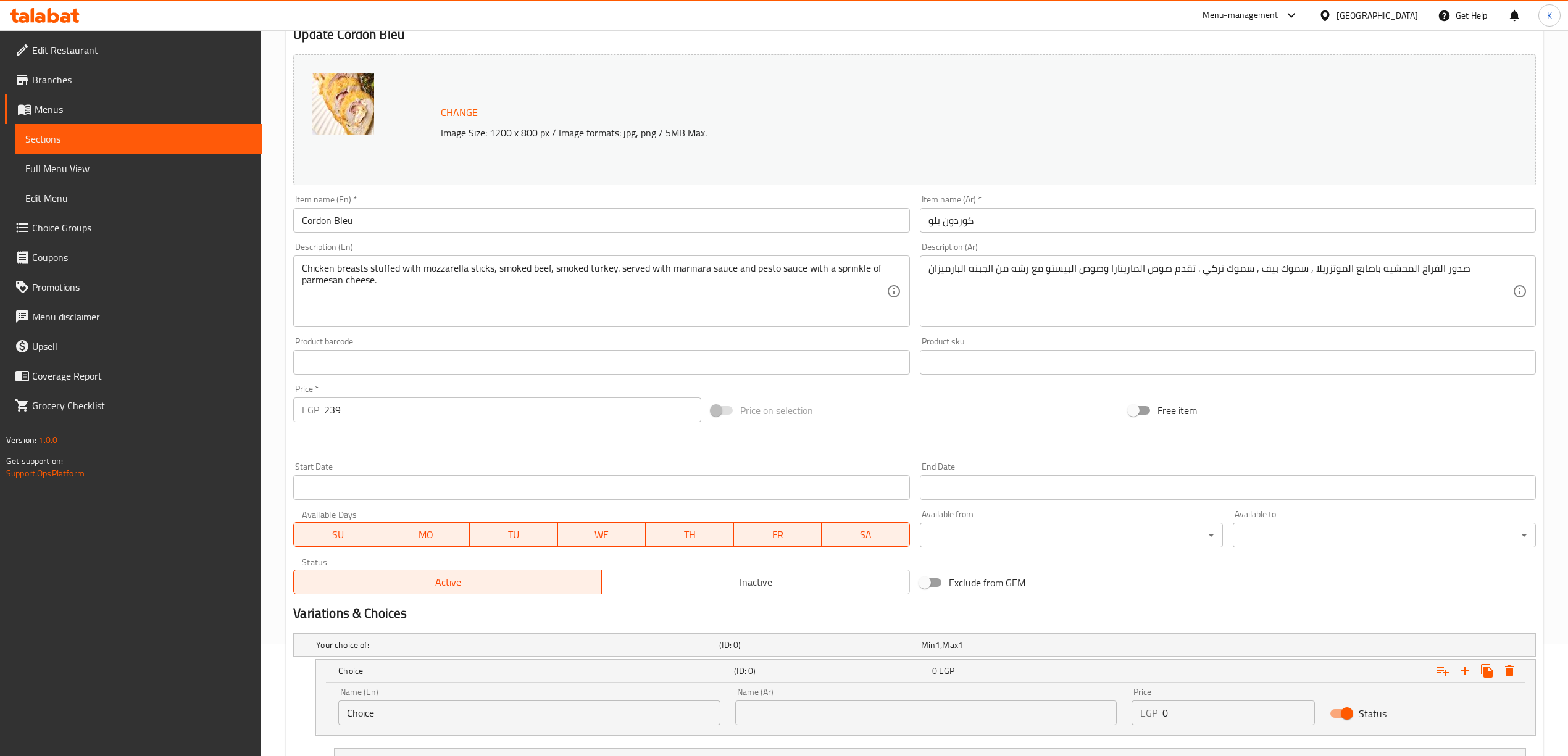
scroll to position [0, 0]
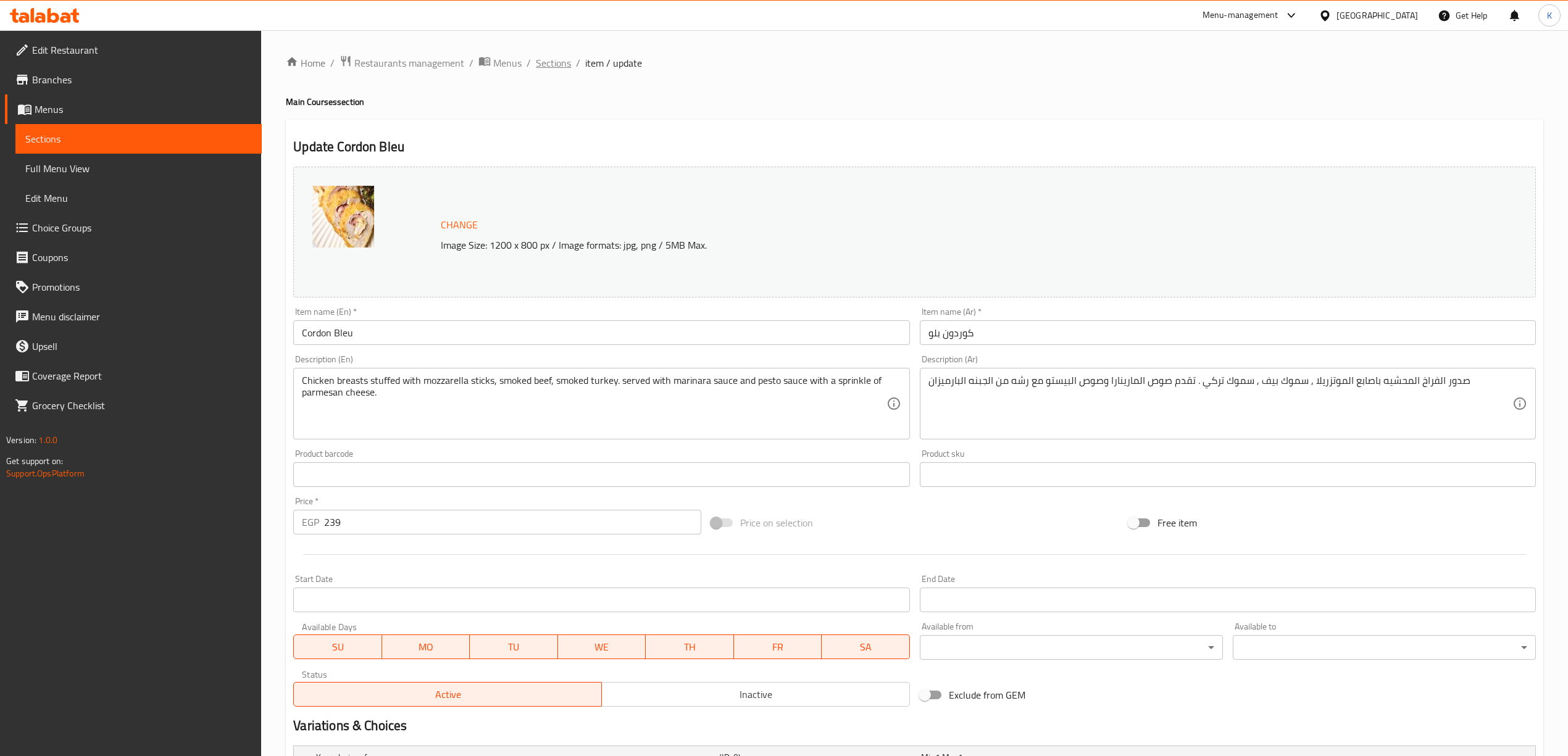
click at [563, 55] on span "Sections" at bounding box center [553, 62] width 35 height 15
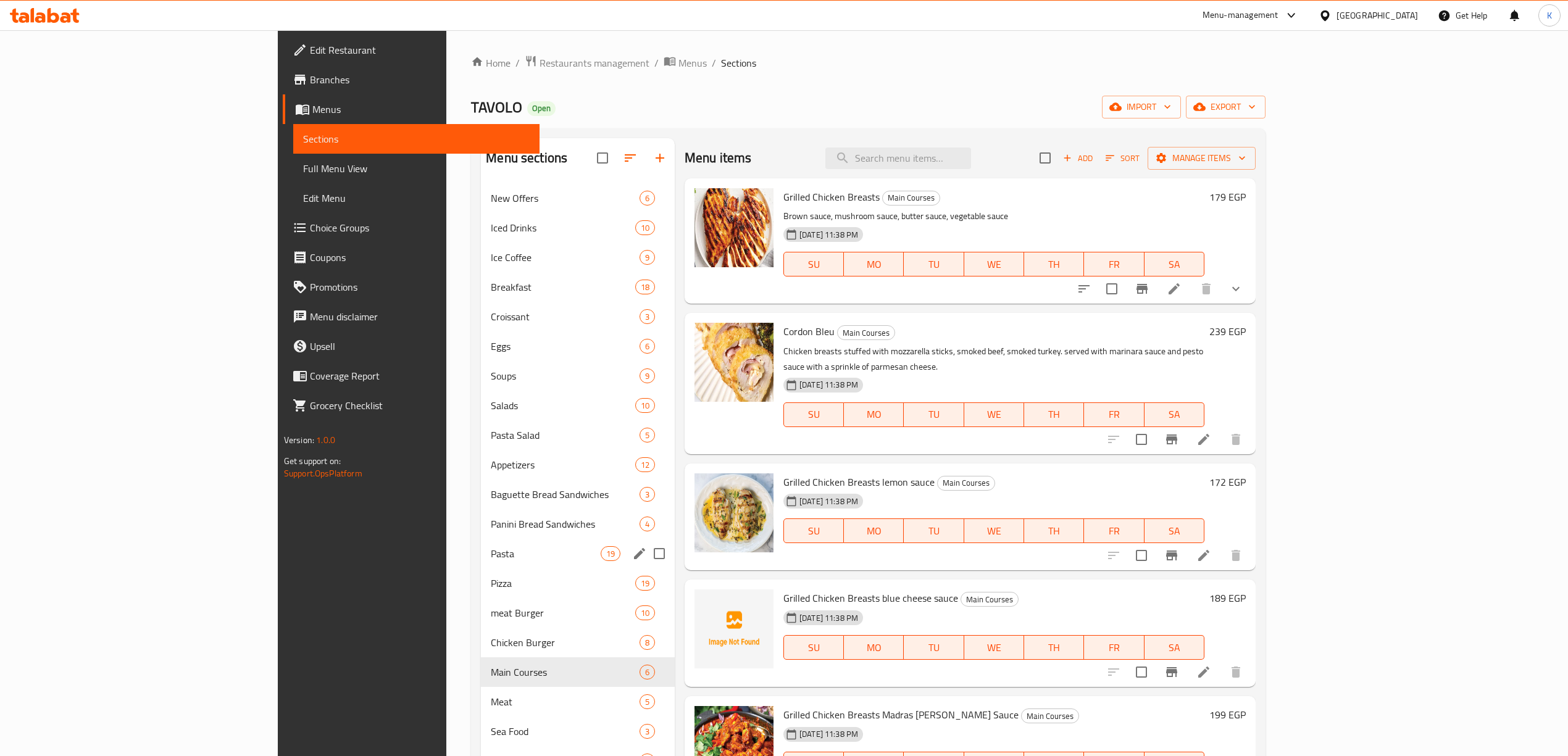
click at [481, 568] on div "Pasta 19" at bounding box center [578, 553] width 194 height 30
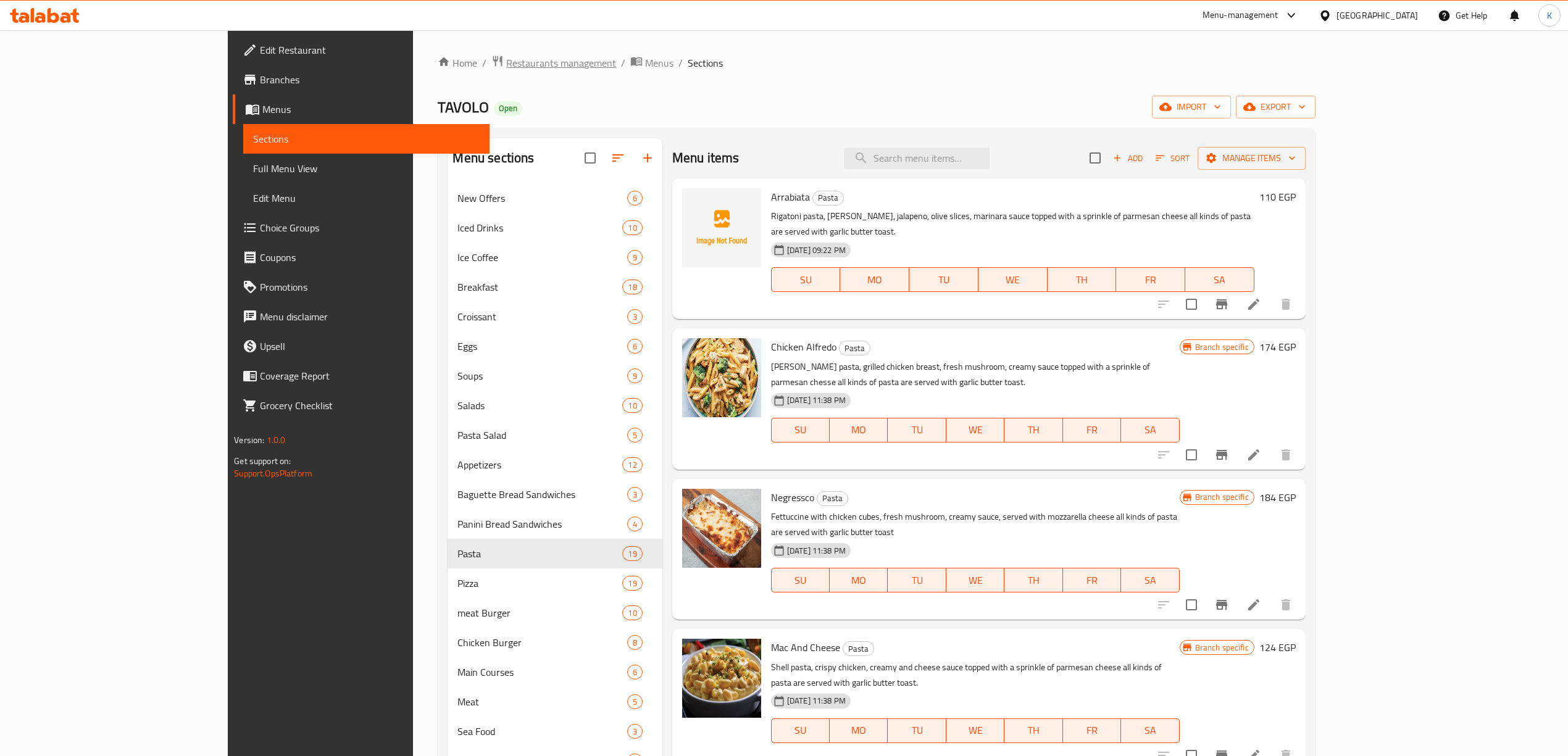
click at [506, 60] on span "Restaurants management" at bounding box center [560, 62] width 110 height 15
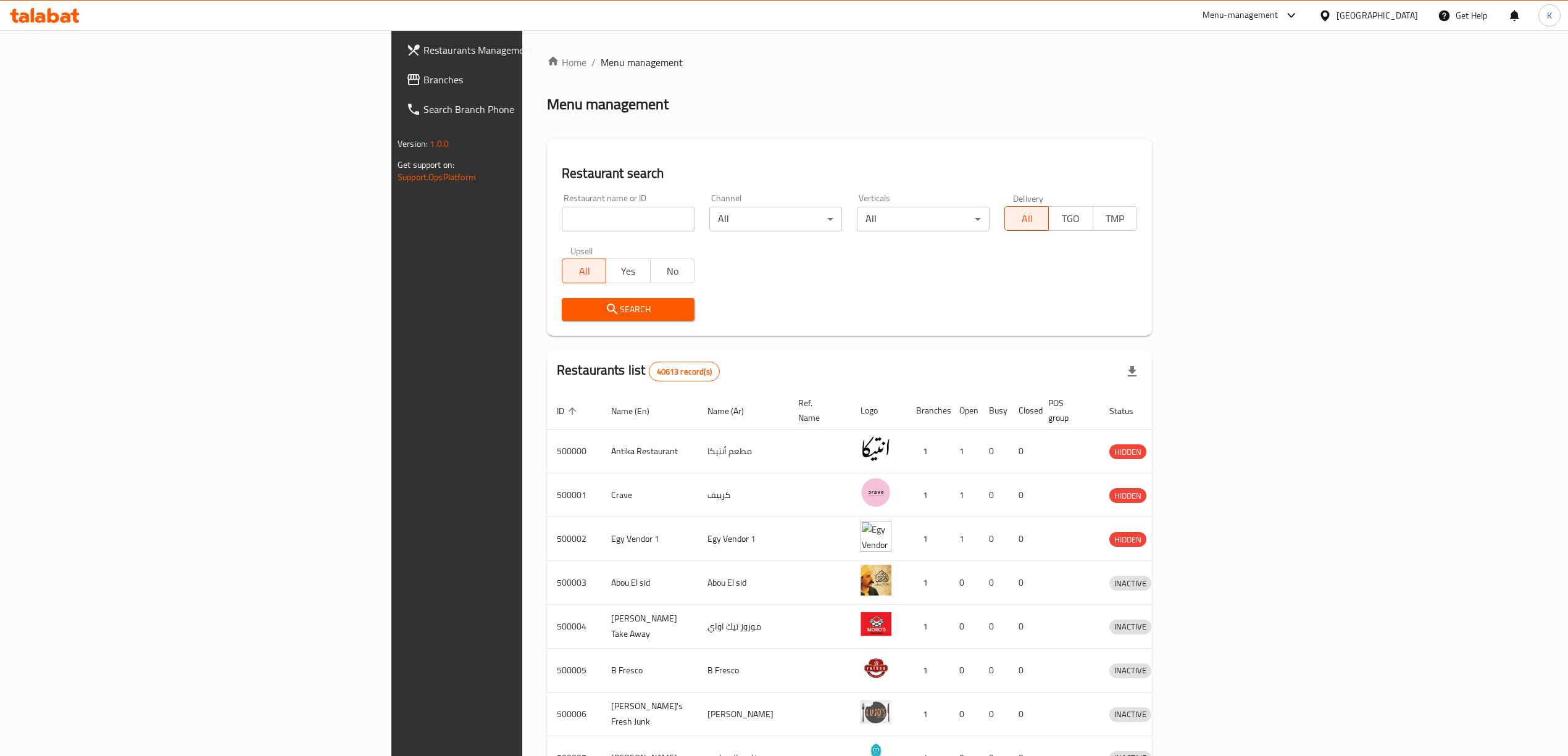
click at [554, 242] on div "Upsell All Yes No" at bounding box center [628, 264] width 148 height 52
click at [562, 231] on input "search" at bounding box center [628, 219] width 133 height 25
click at [562, 212] on input "search" at bounding box center [628, 219] width 133 height 25
paste input "674301"
type input "674301"
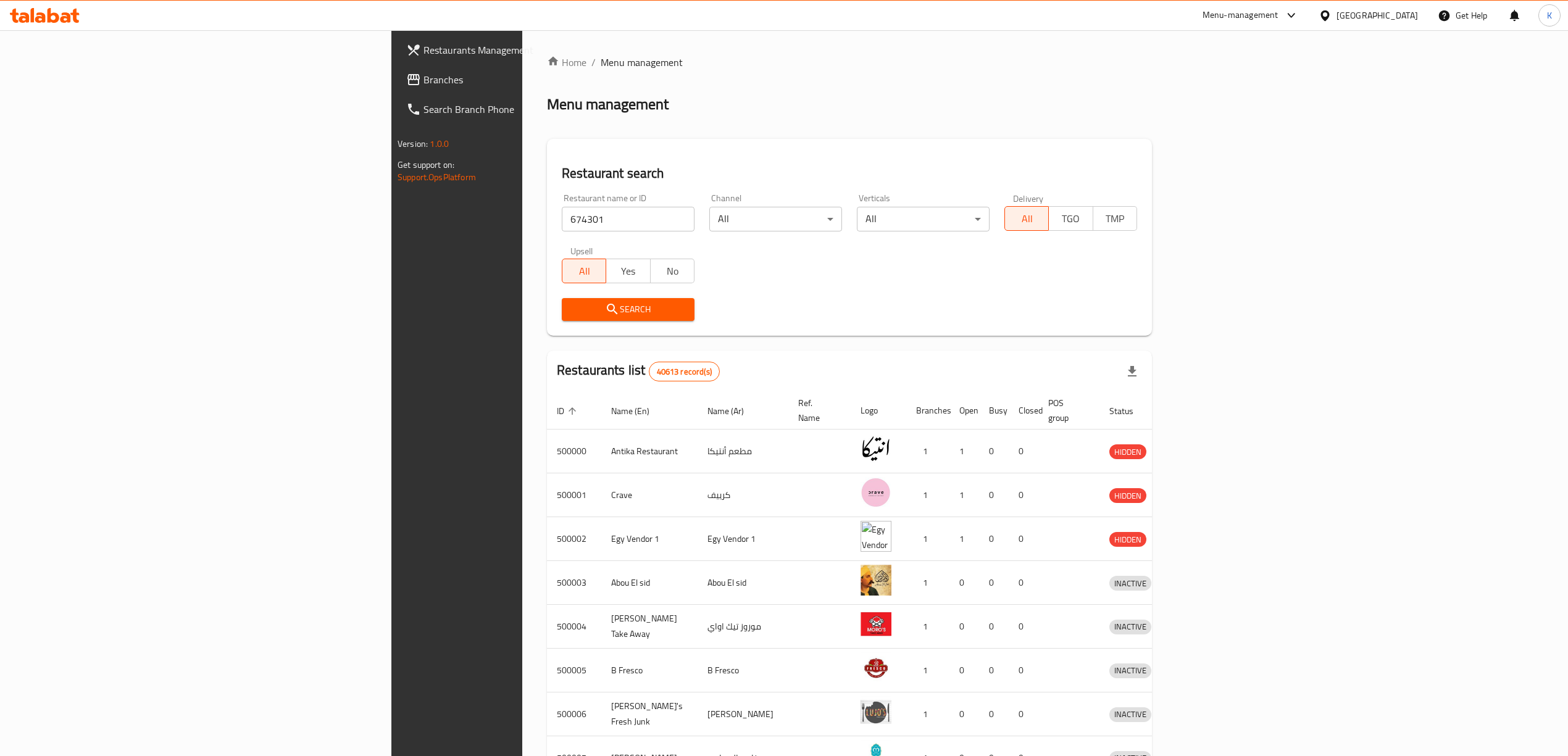
click at [605, 304] on icon "submit" at bounding box center [612, 308] width 15 height 15
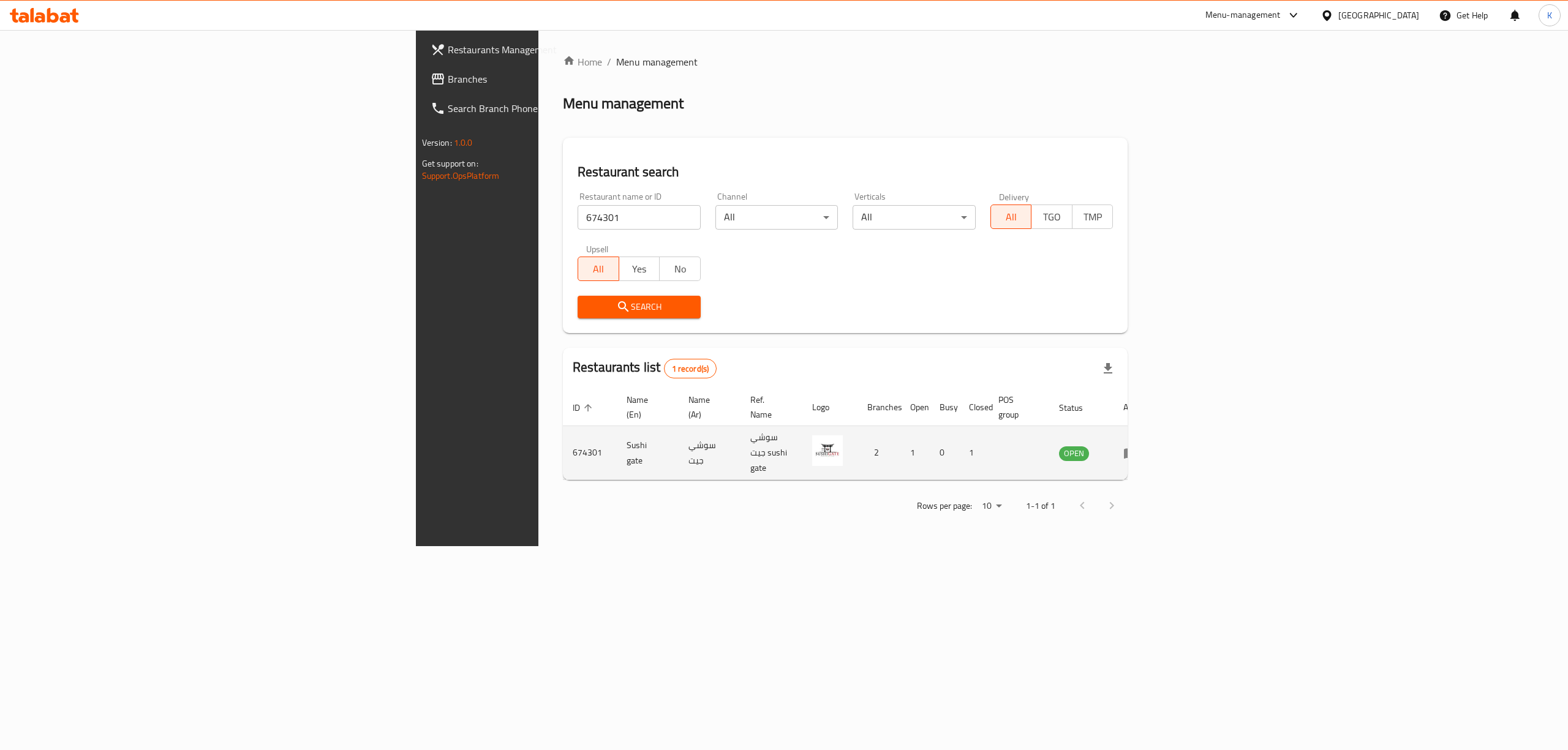
click at [1138, 448] on icon "enhanced table" at bounding box center [1130, 453] width 13 height 11
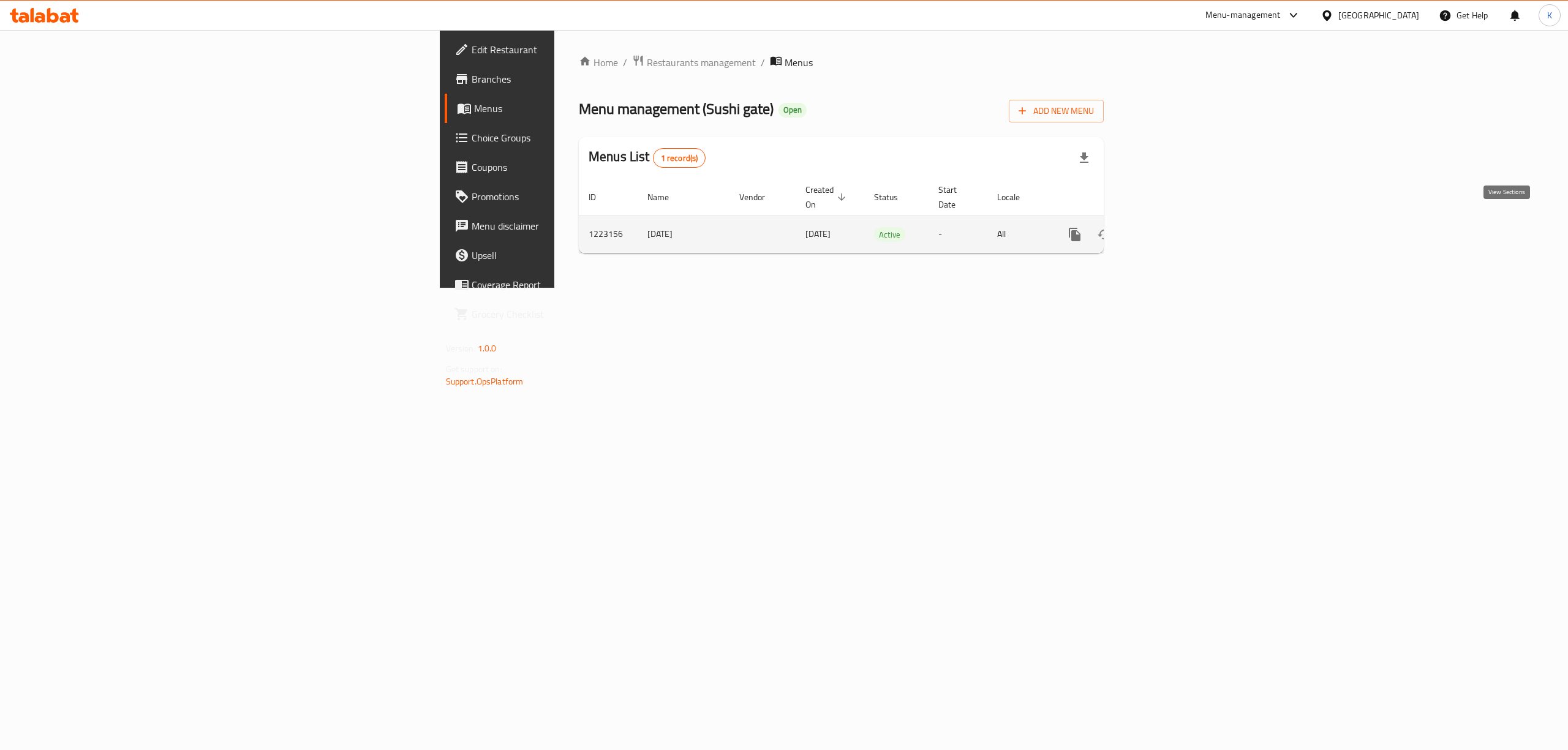
click at [1178, 225] on link "enhanced table" at bounding box center [1163, 234] width 29 height 29
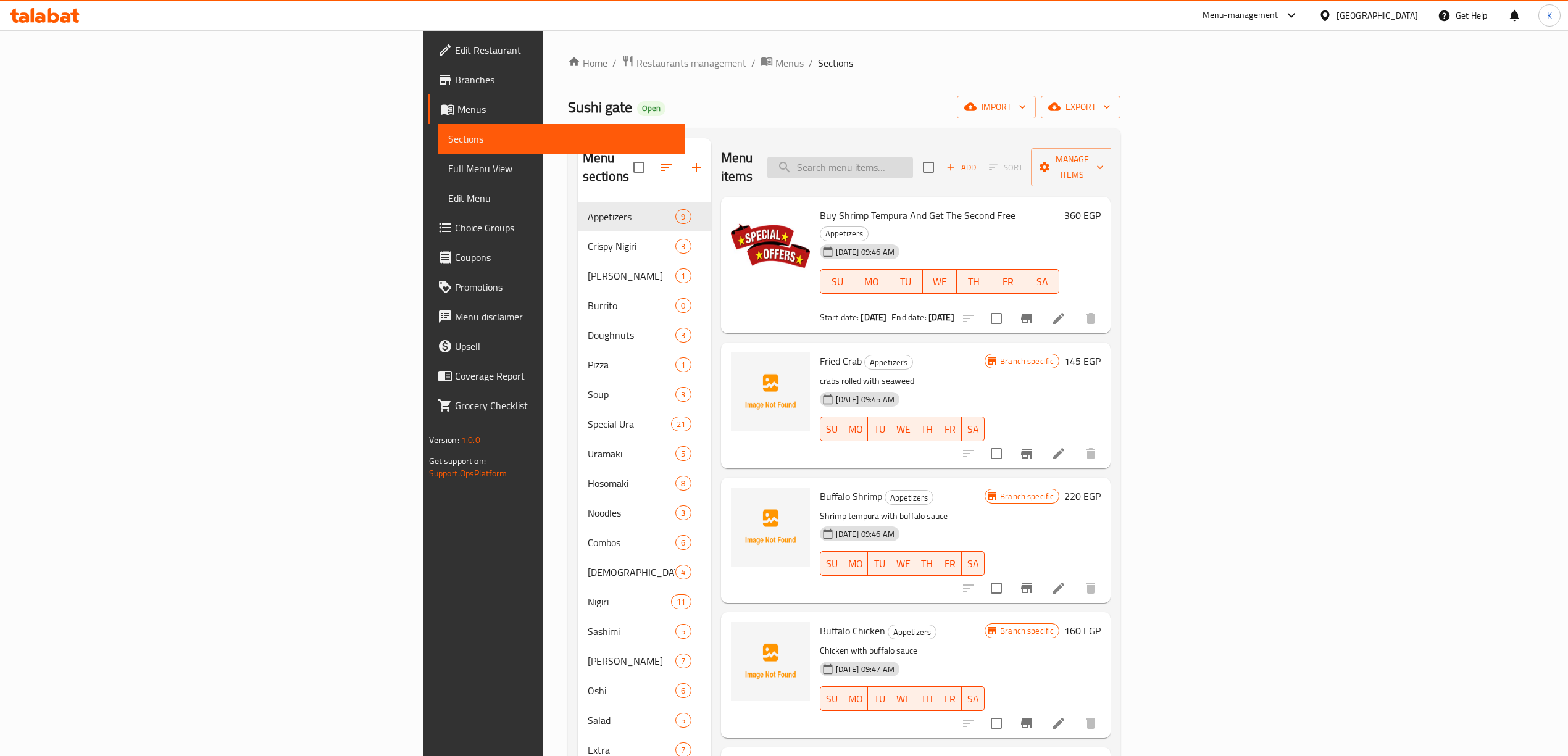
click at [913, 159] on input "search" at bounding box center [840, 168] width 145 height 22
paste input "674301"
type input "674301"
paste input "674301"
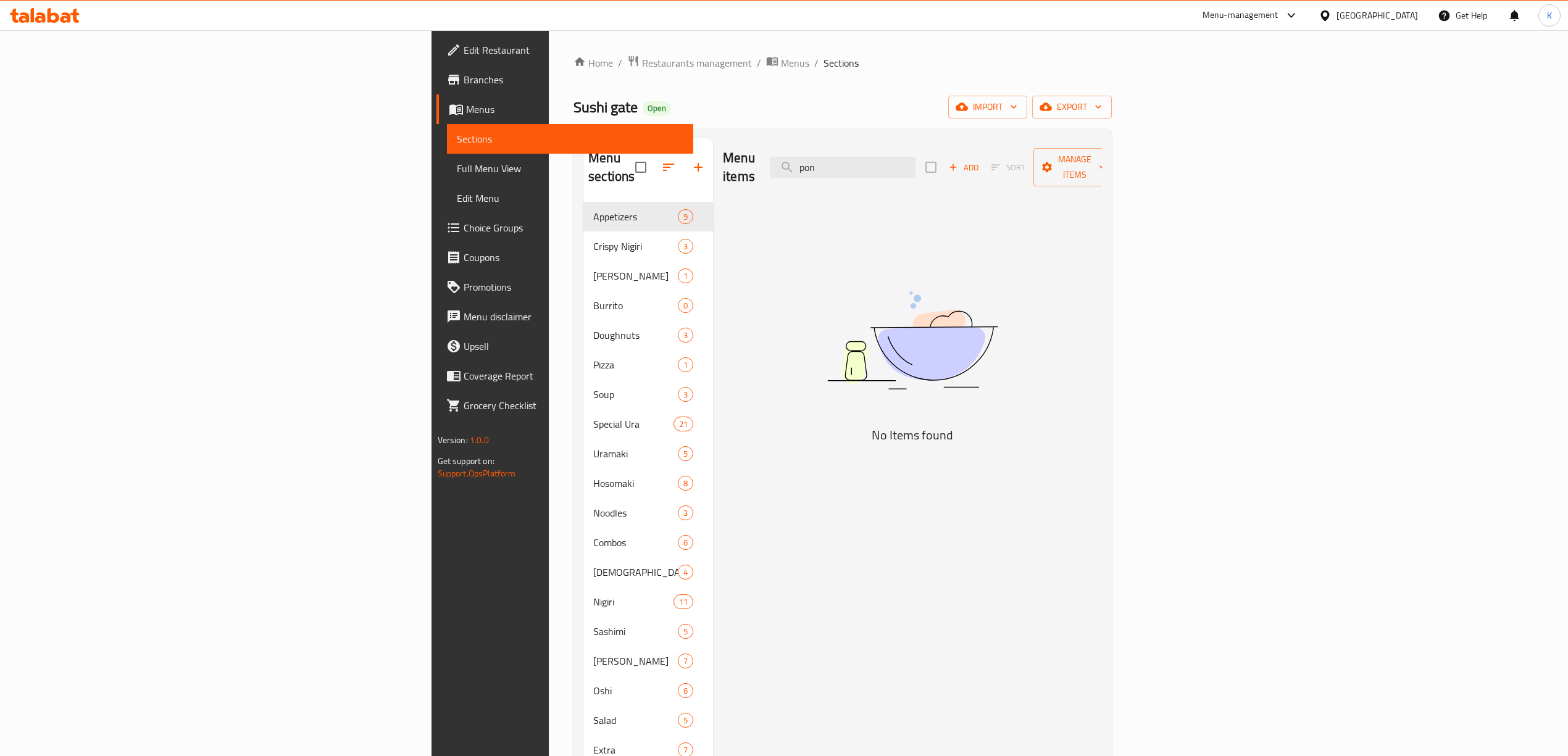
type input "ponz"
drag, startPoint x: 998, startPoint y: 154, endPoint x: 615, endPoint y: 102, distance: 386.5
click at [618, 103] on div "Home / Restaurants management / Menus / Sections Sushi gate Open import export …" at bounding box center [843, 506] width 539 height 902
type input "salmon p"
click at [642, 68] on span "Restaurants management" at bounding box center [697, 62] width 110 height 15
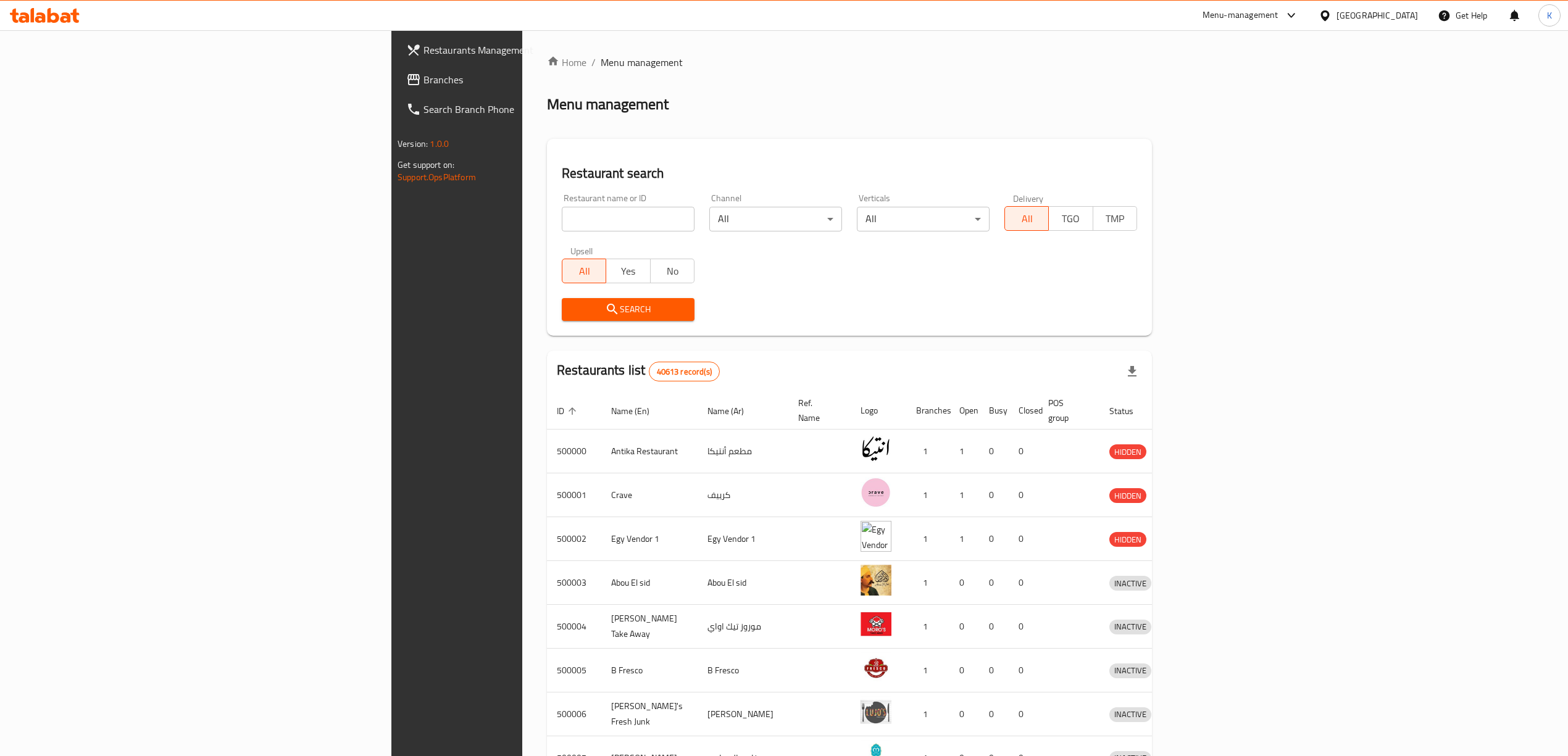
click at [424, 79] on span "Branches" at bounding box center [533, 79] width 220 height 15
